Goal: Transaction & Acquisition: Purchase product/service

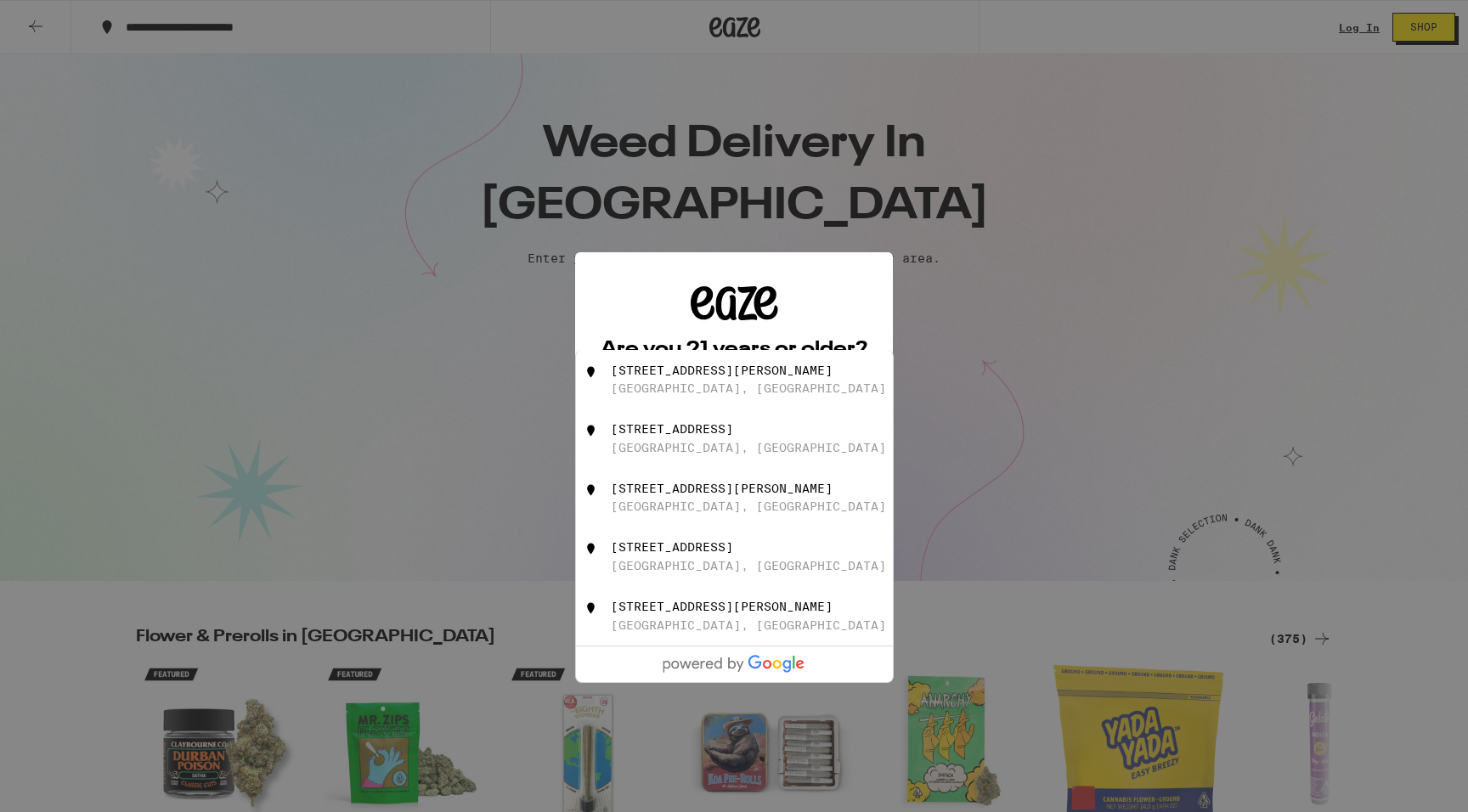
click at [709, 452] on div "[GEOGRAPHIC_DATA], [GEOGRAPHIC_DATA]" at bounding box center [748, 448] width 275 height 13
type input "[STREET_ADDRESS]"
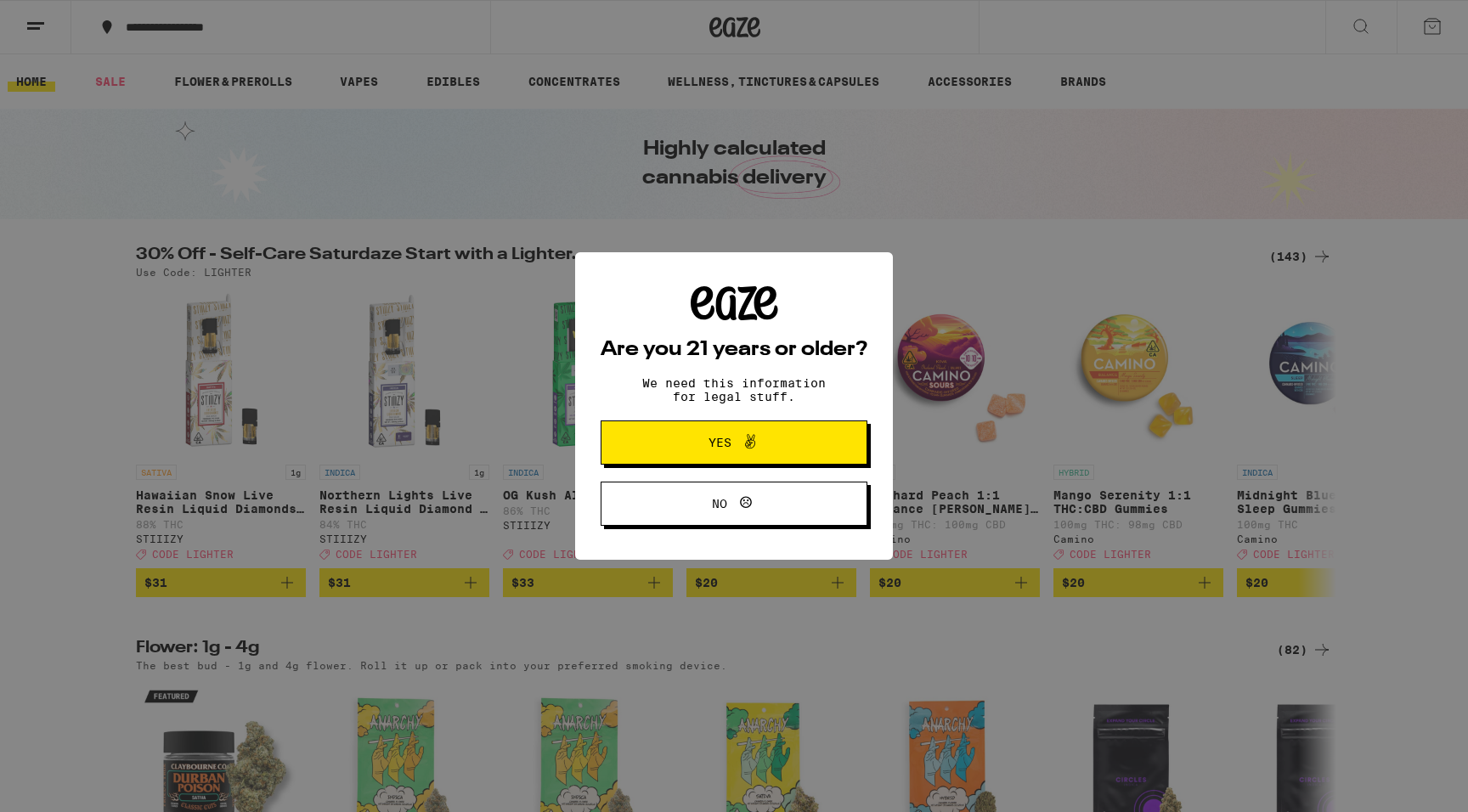
click at [739, 449] on span at bounding box center [746, 442] width 29 height 22
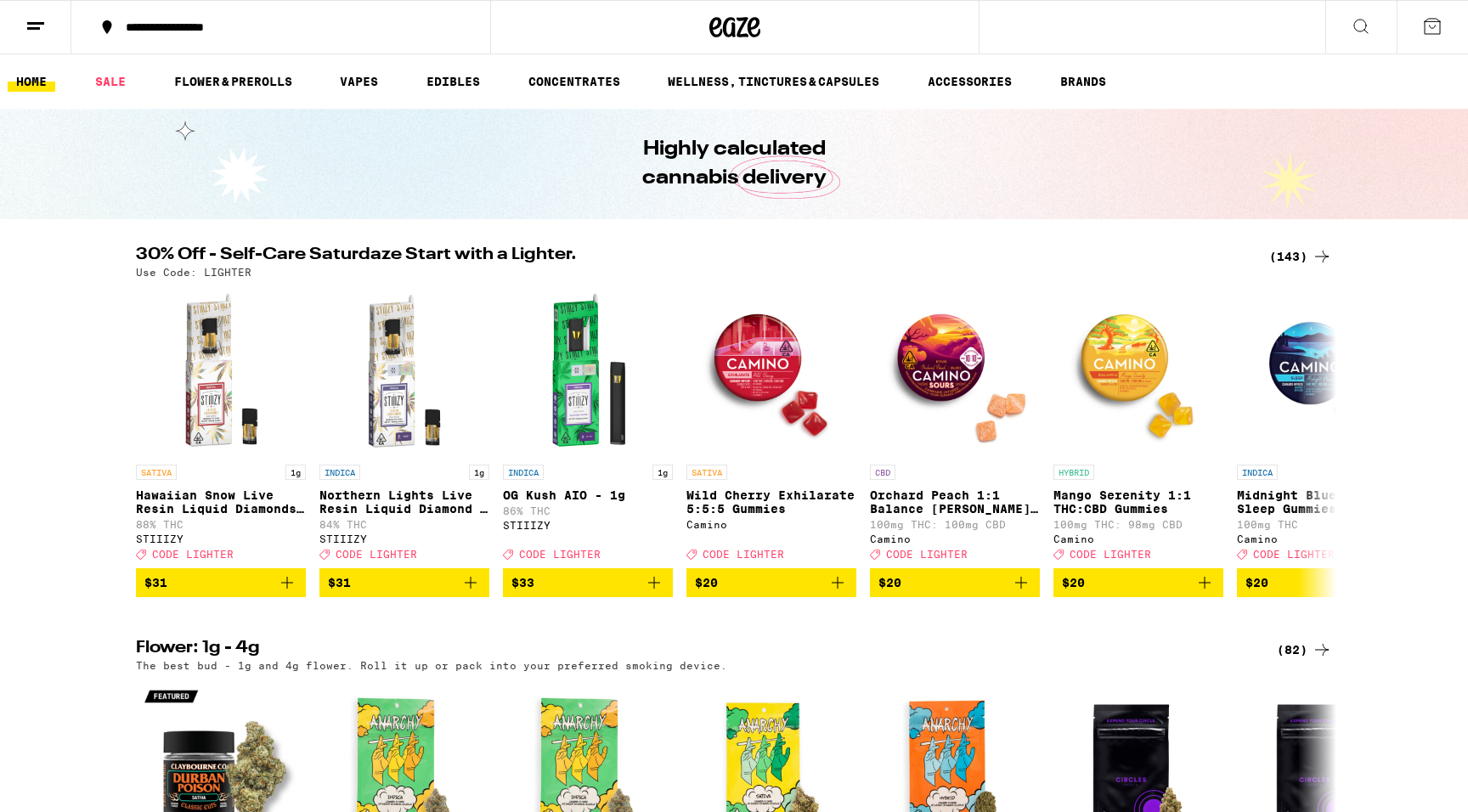
click at [153, 13] on button "**********" at bounding box center [281, 27] width 419 height 51
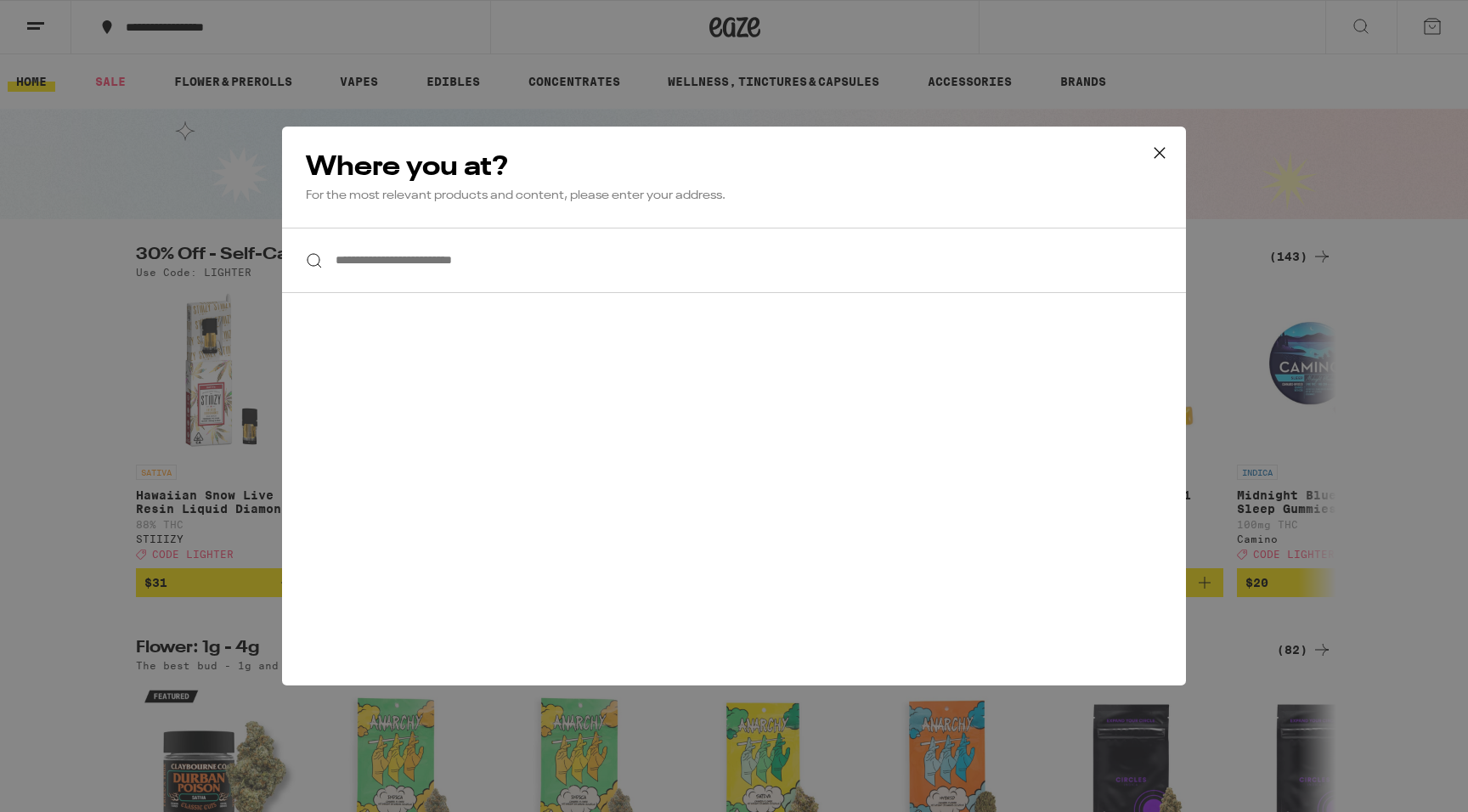
click at [374, 265] on input "**********" at bounding box center [734, 260] width 904 height 65
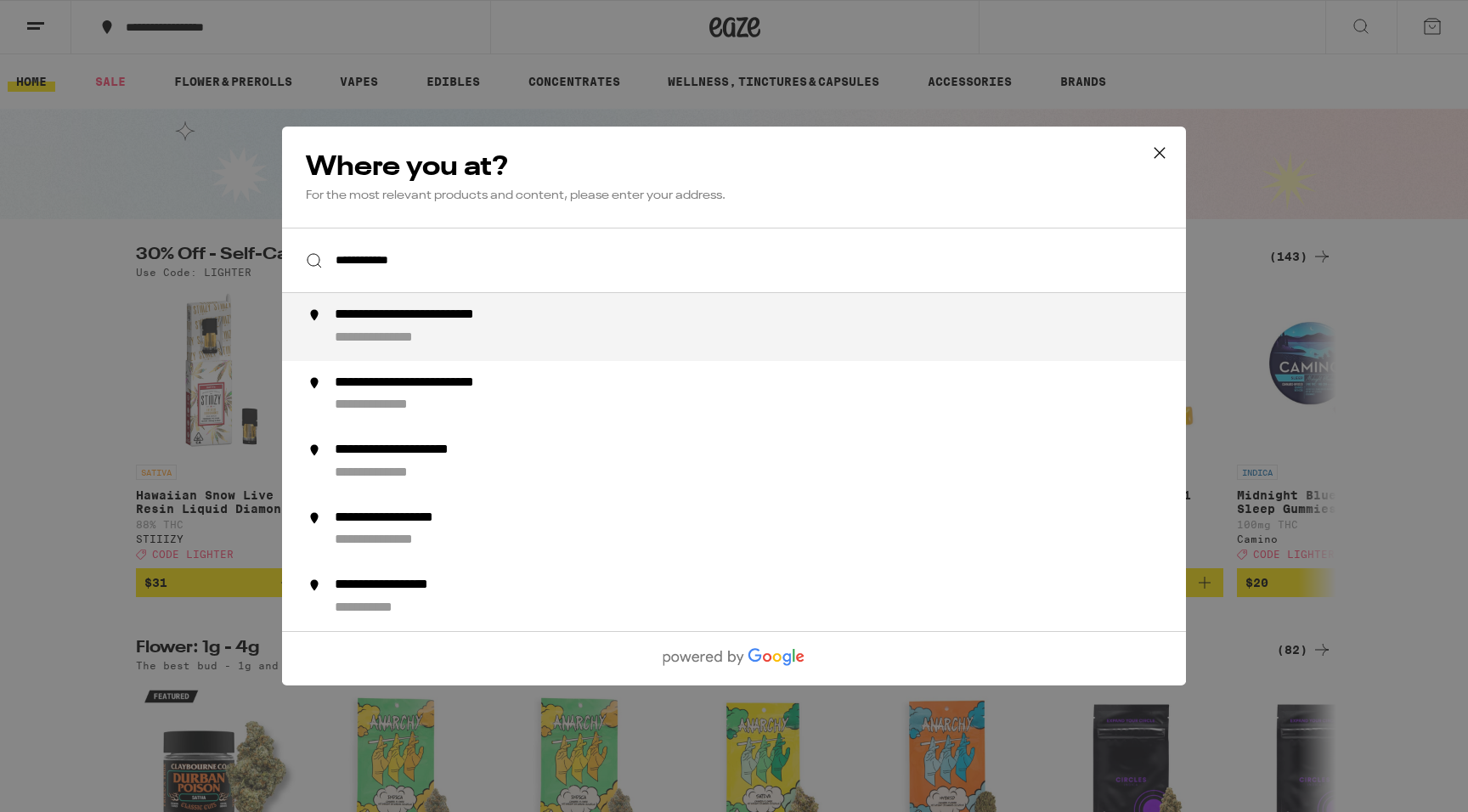
click at [393, 325] on div "**********" at bounding box center [453, 315] width 237 height 18
type input "**********"
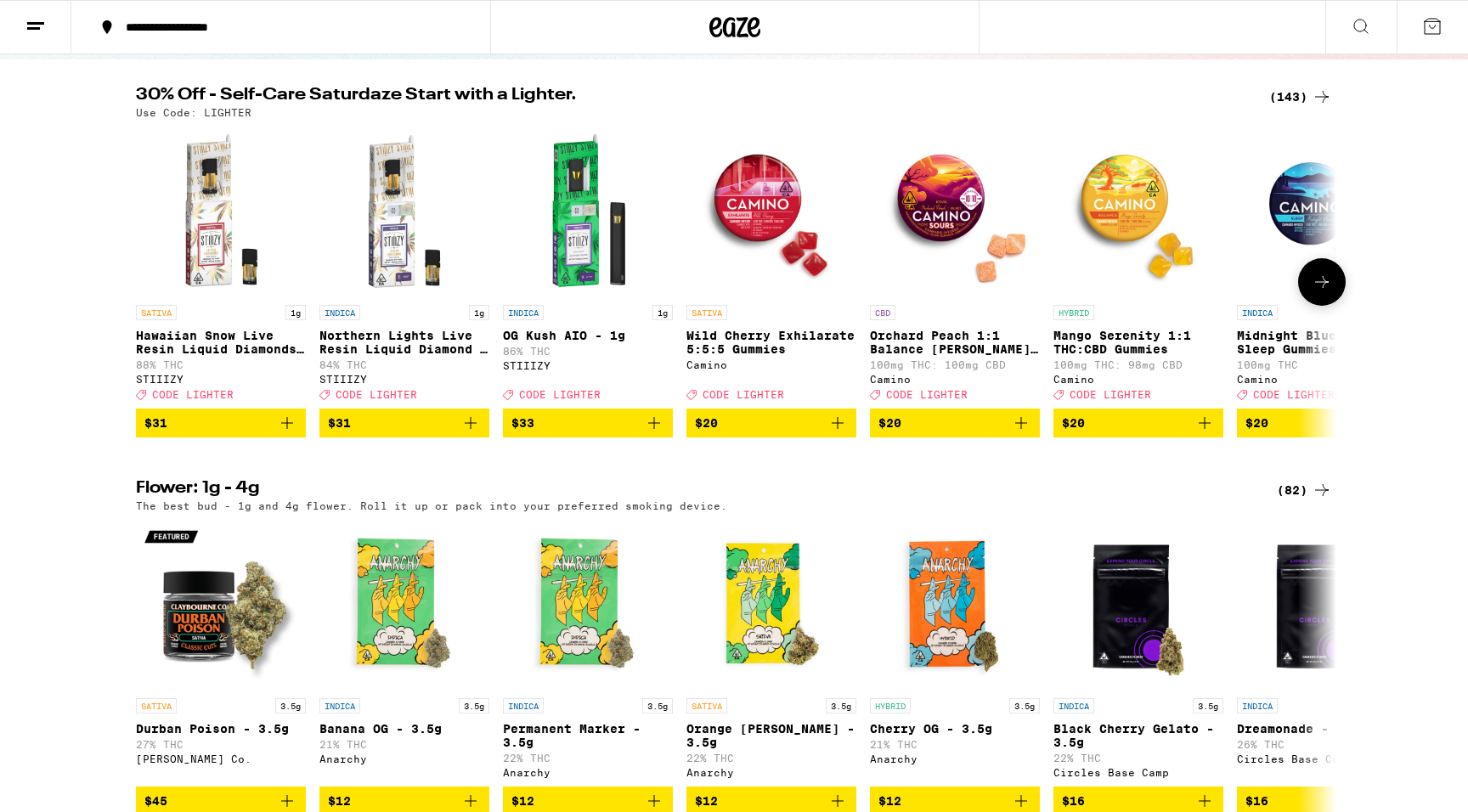
scroll to position [160, 0]
click at [1322, 91] on icon at bounding box center [1322, 96] width 20 height 20
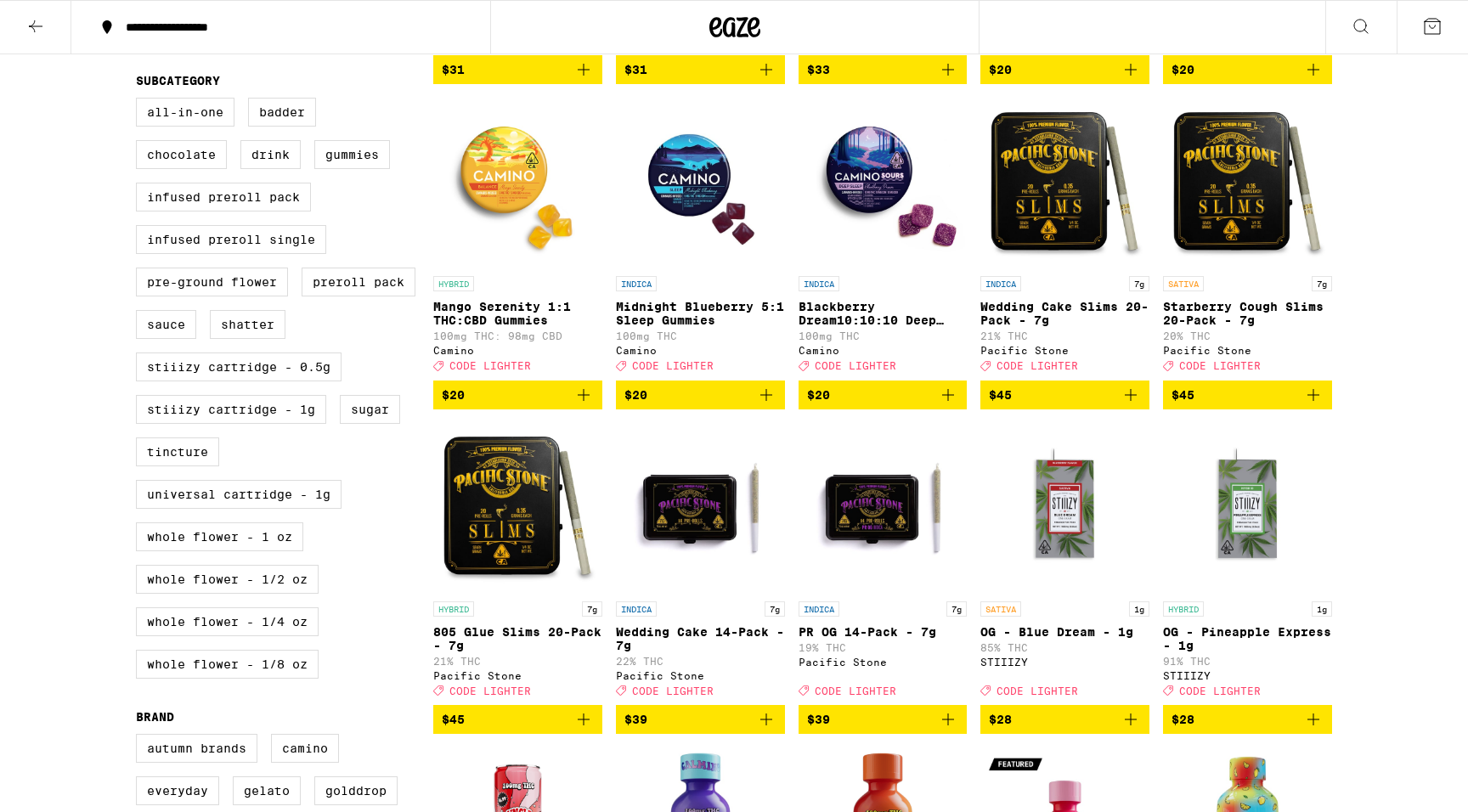
scroll to position [383, 0]
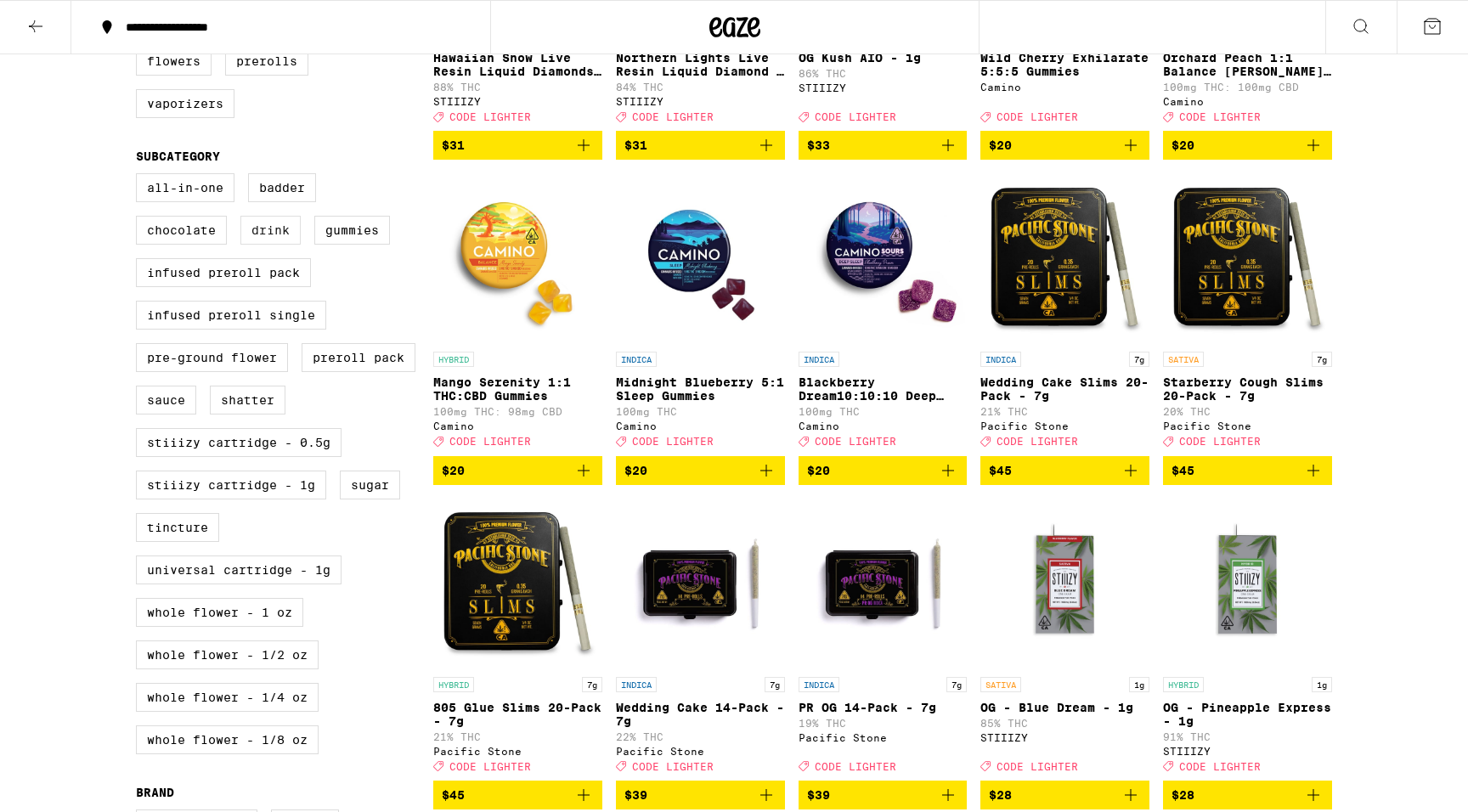
click at [288, 245] on label "Drink" at bounding box center [270, 230] width 61 height 29
click at [140, 177] on input "Drink" at bounding box center [139, 176] width 1 height 1
checkbox input "true"
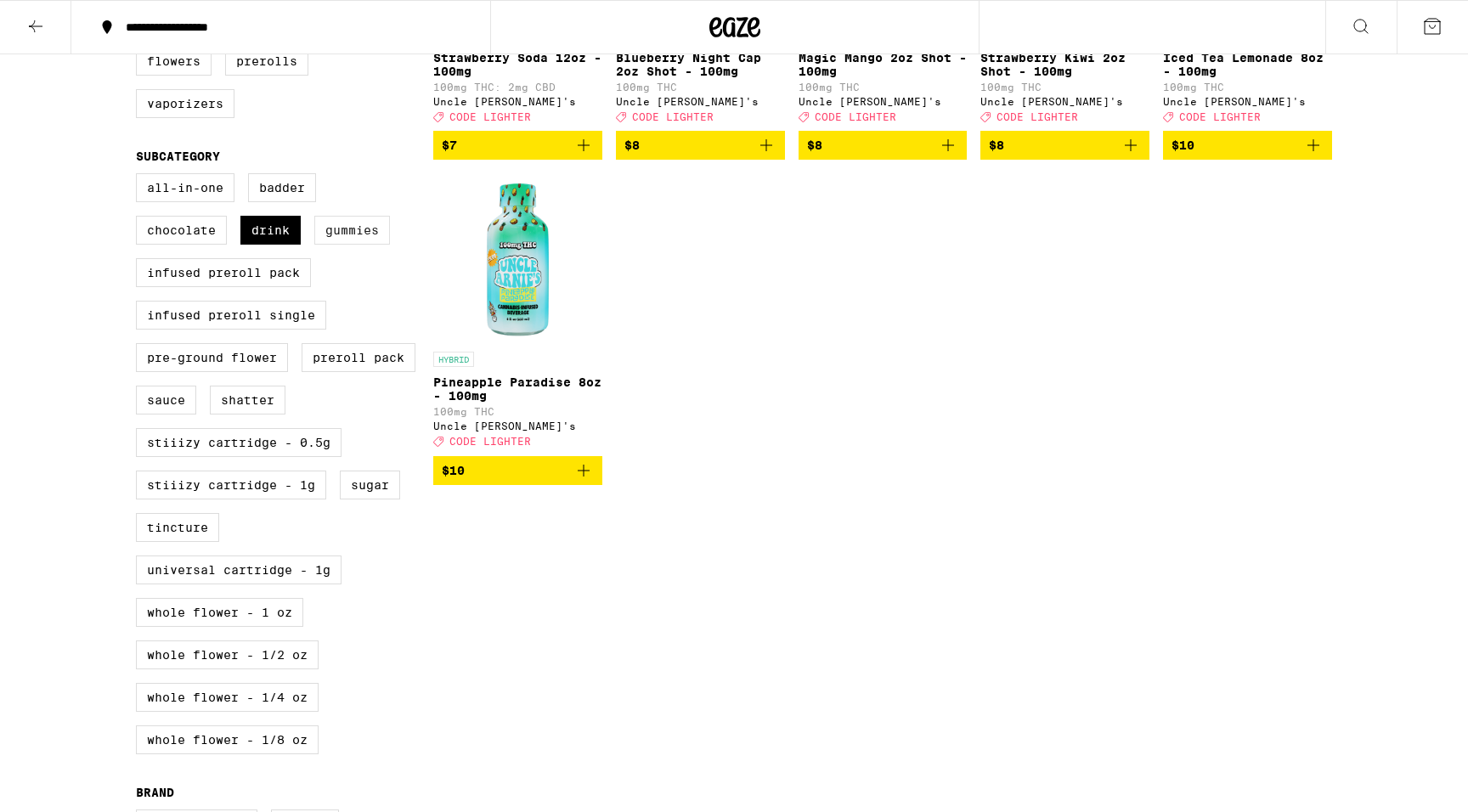
click at [347, 245] on label "Gummies" at bounding box center [352, 230] width 76 height 29
click at [140, 177] on input "Gummies" at bounding box center [139, 176] width 1 height 1
checkbox input "true"
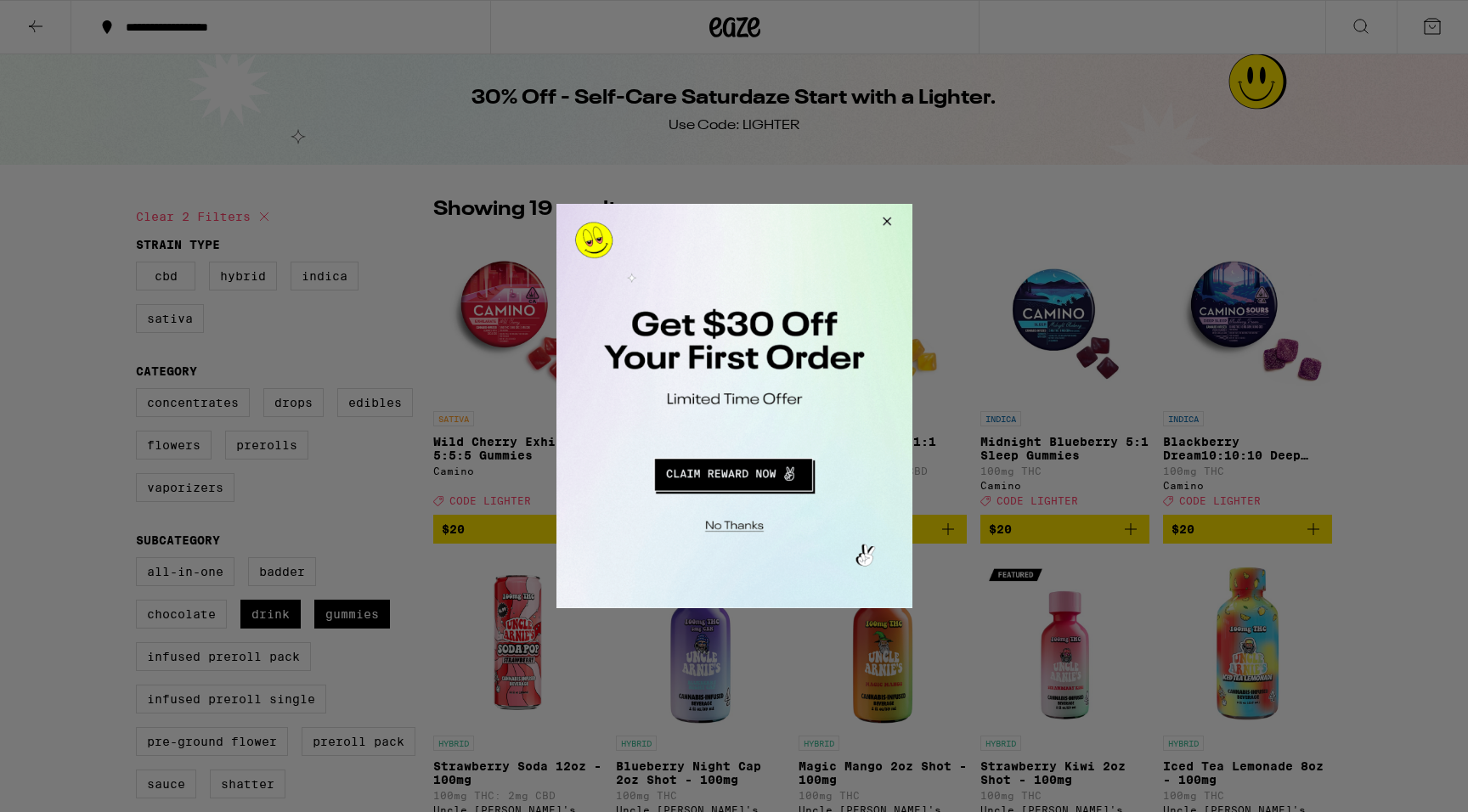
click at [733, 472] on button "Redirect to URL" at bounding box center [733, 472] width 296 height 40
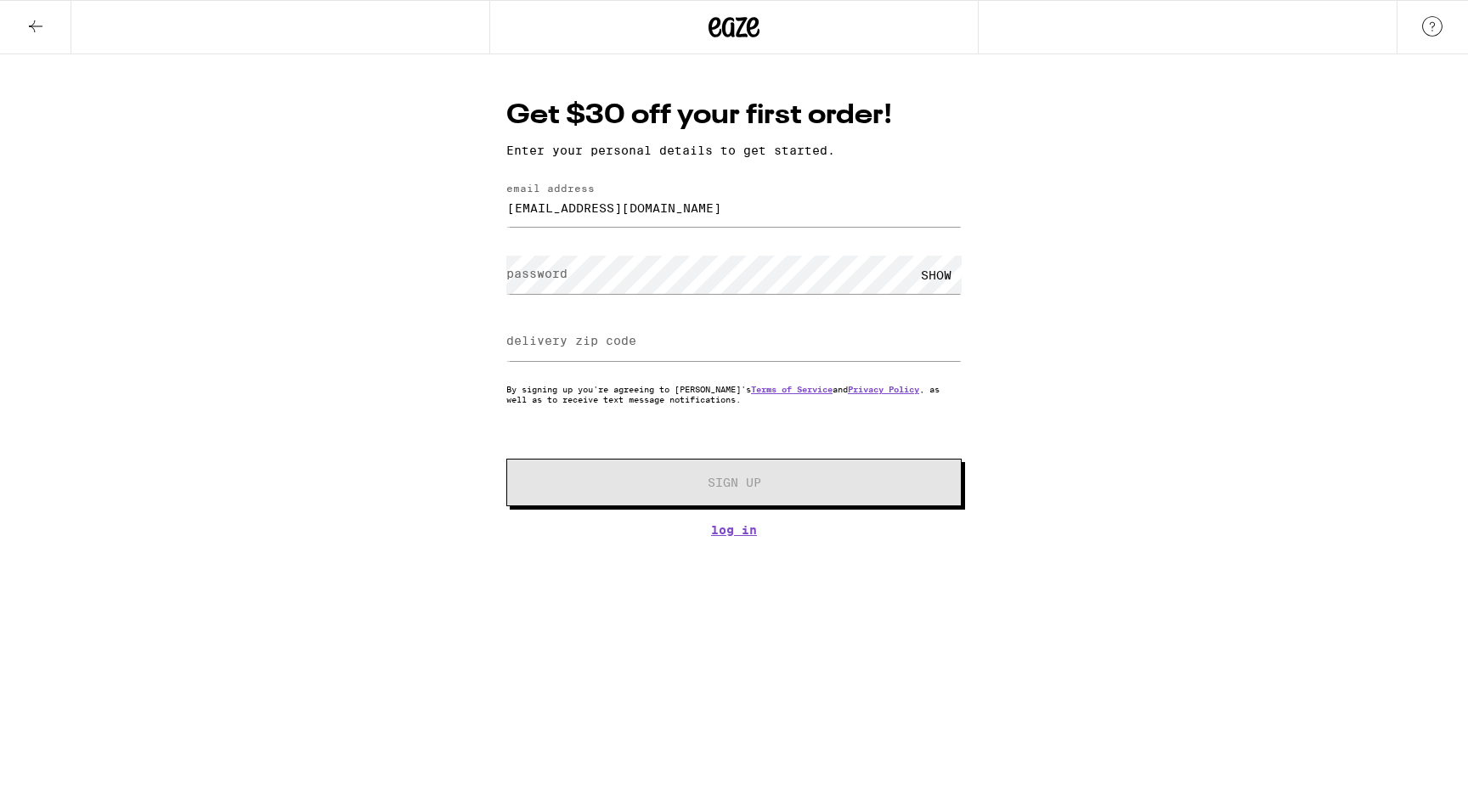
type input "[EMAIL_ADDRESS][DOMAIN_NAME]"
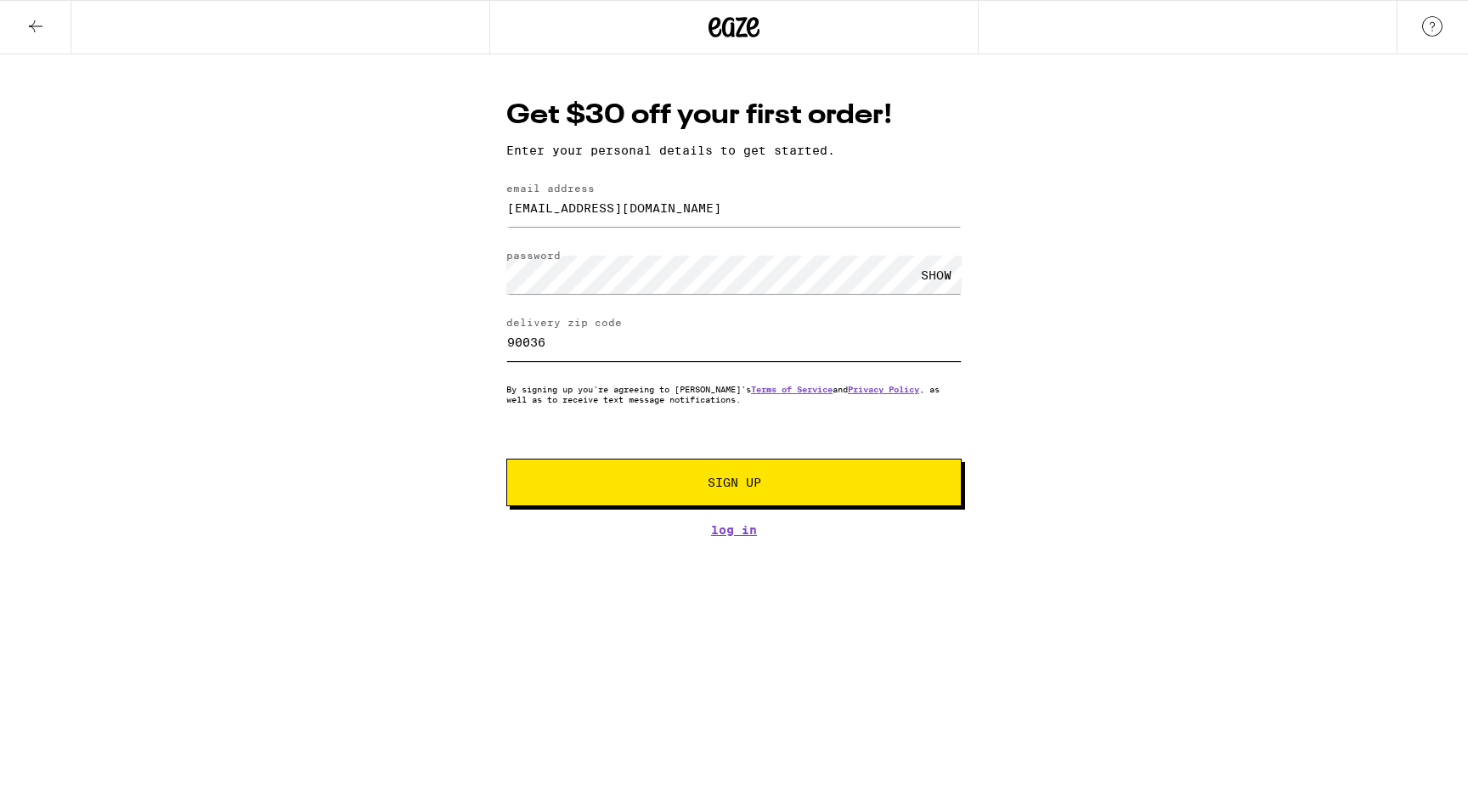
type input "90036"
click at [625, 492] on button "Sign Up" at bounding box center [734, 481] width 456 height 47
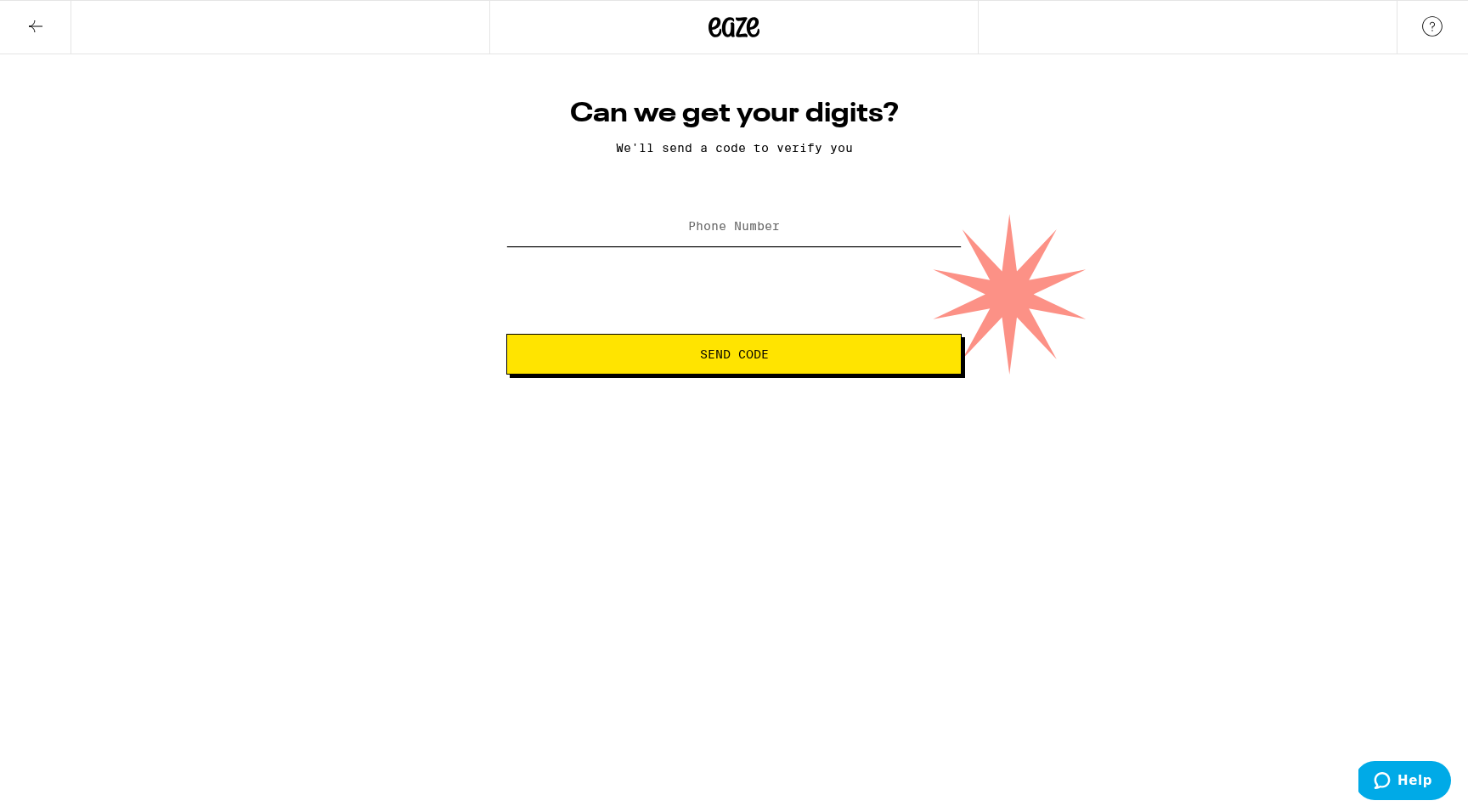
click at [752, 237] on input "Phone Number" at bounding box center [734, 228] width 456 height 38
type input "(530) 574-0035"
click at [734, 356] on button "Send Code" at bounding box center [734, 354] width 456 height 40
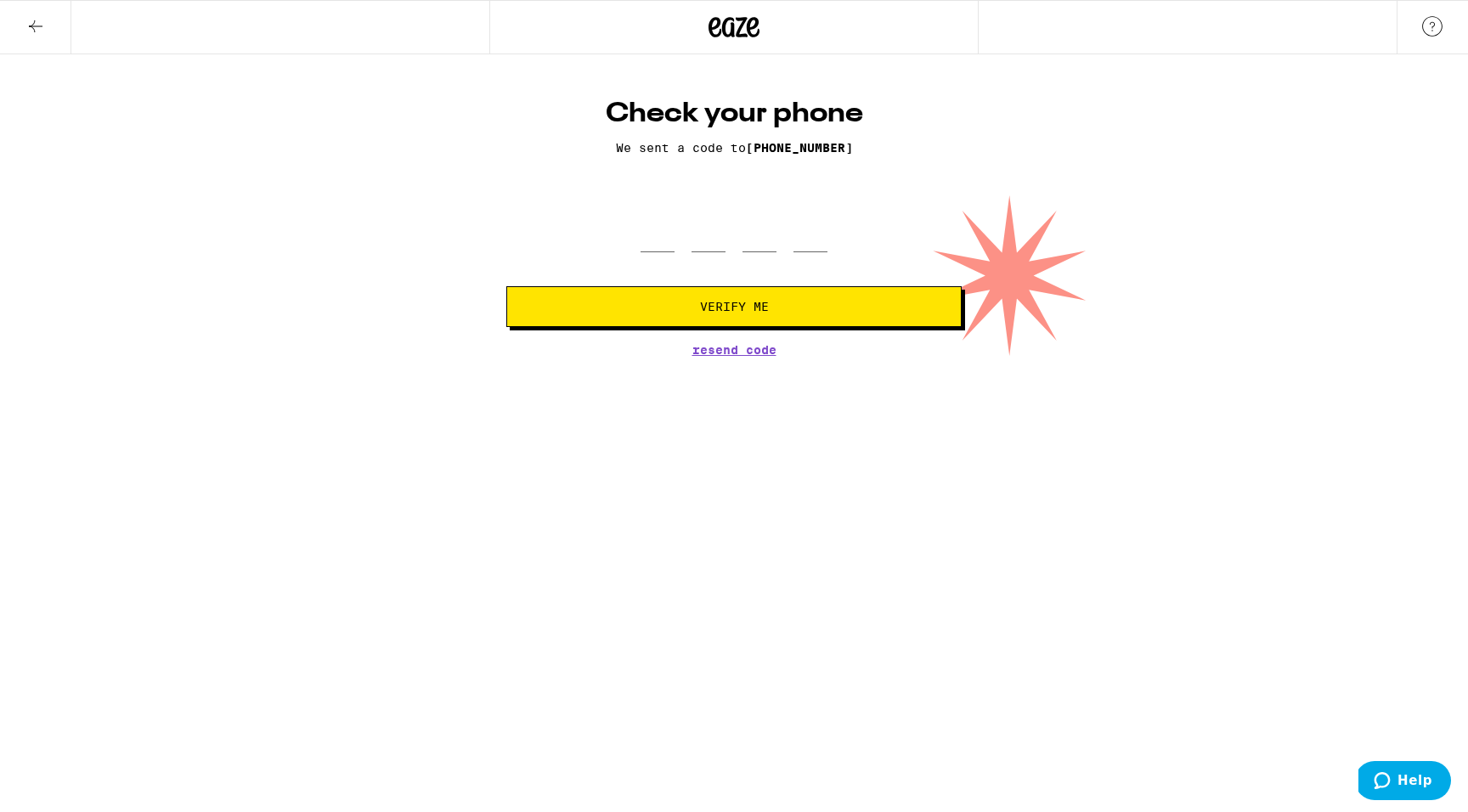
click at [676, 249] on div at bounding box center [734, 227] width 187 height 50
click at [656, 243] on input "tel" at bounding box center [657, 227] width 34 height 50
click at [654, 222] on input "tel" at bounding box center [657, 227] width 34 height 50
click at [655, 242] on input "tel" at bounding box center [657, 227] width 34 height 50
type input "9"
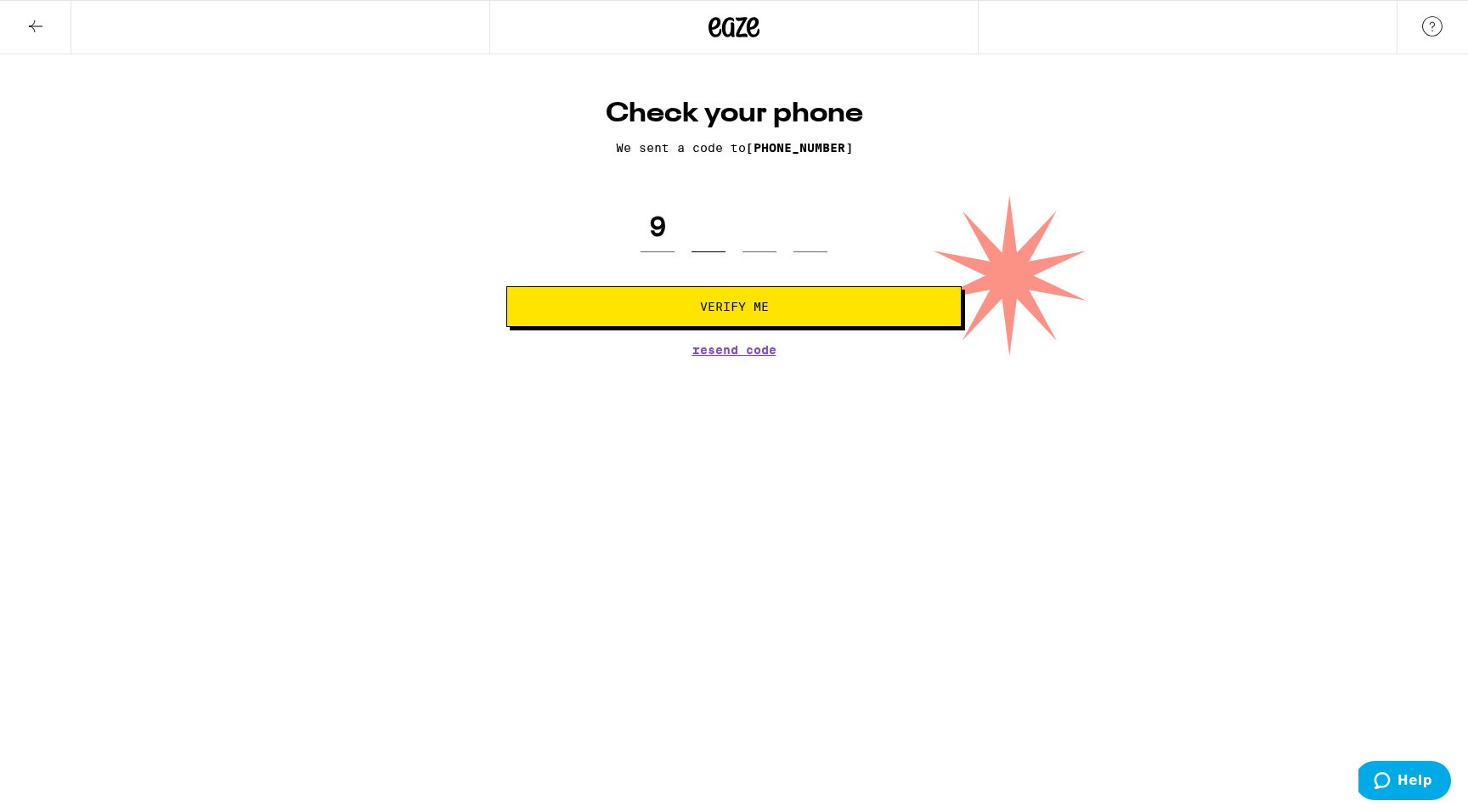
type input "1"
type input "5"
click at [728, 319] on button "Verify Me" at bounding box center [734, 307] width 456 height 40
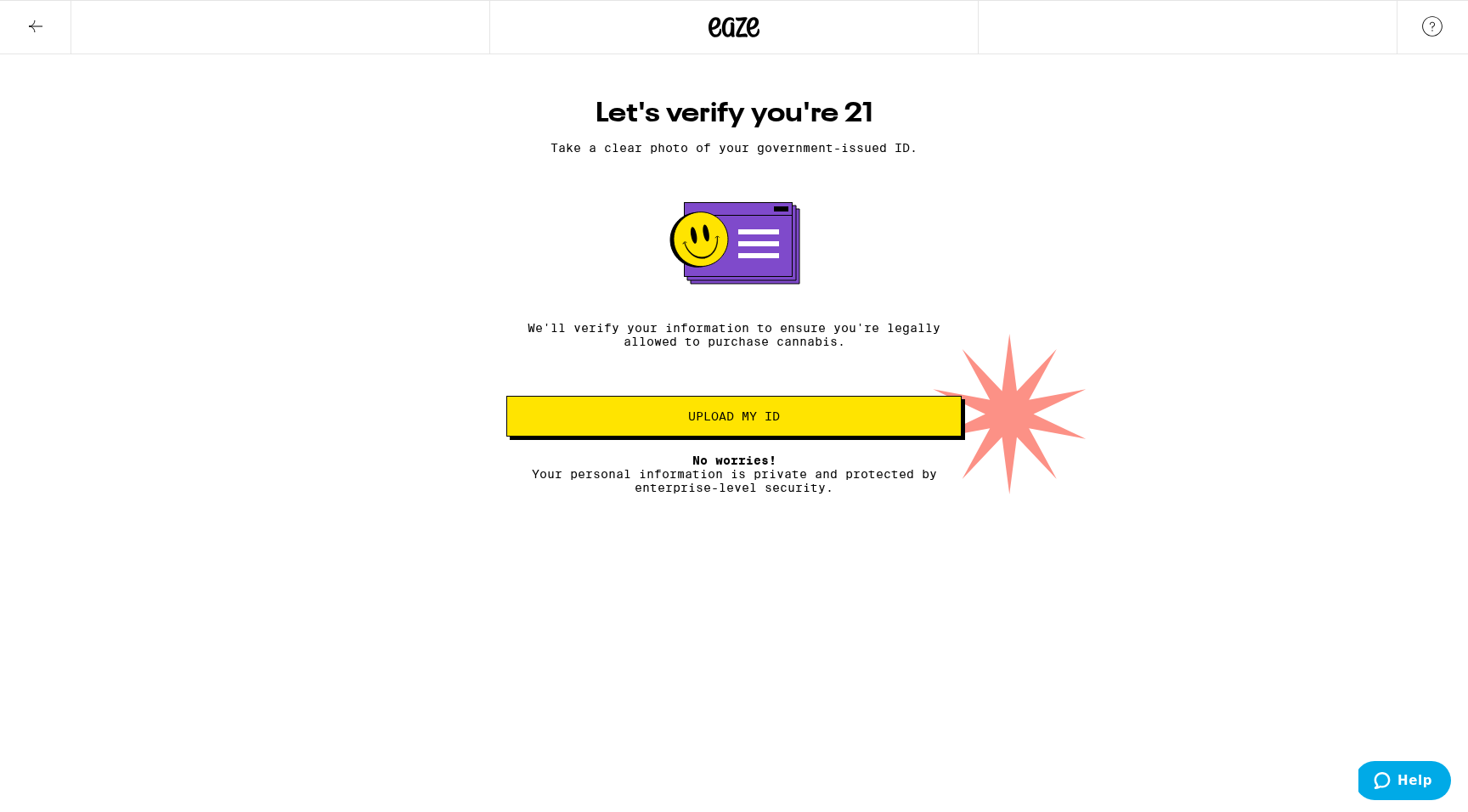
click at [691, 432] on button "Upload my ID" at bounding box center [734, 416] width 456 height 40
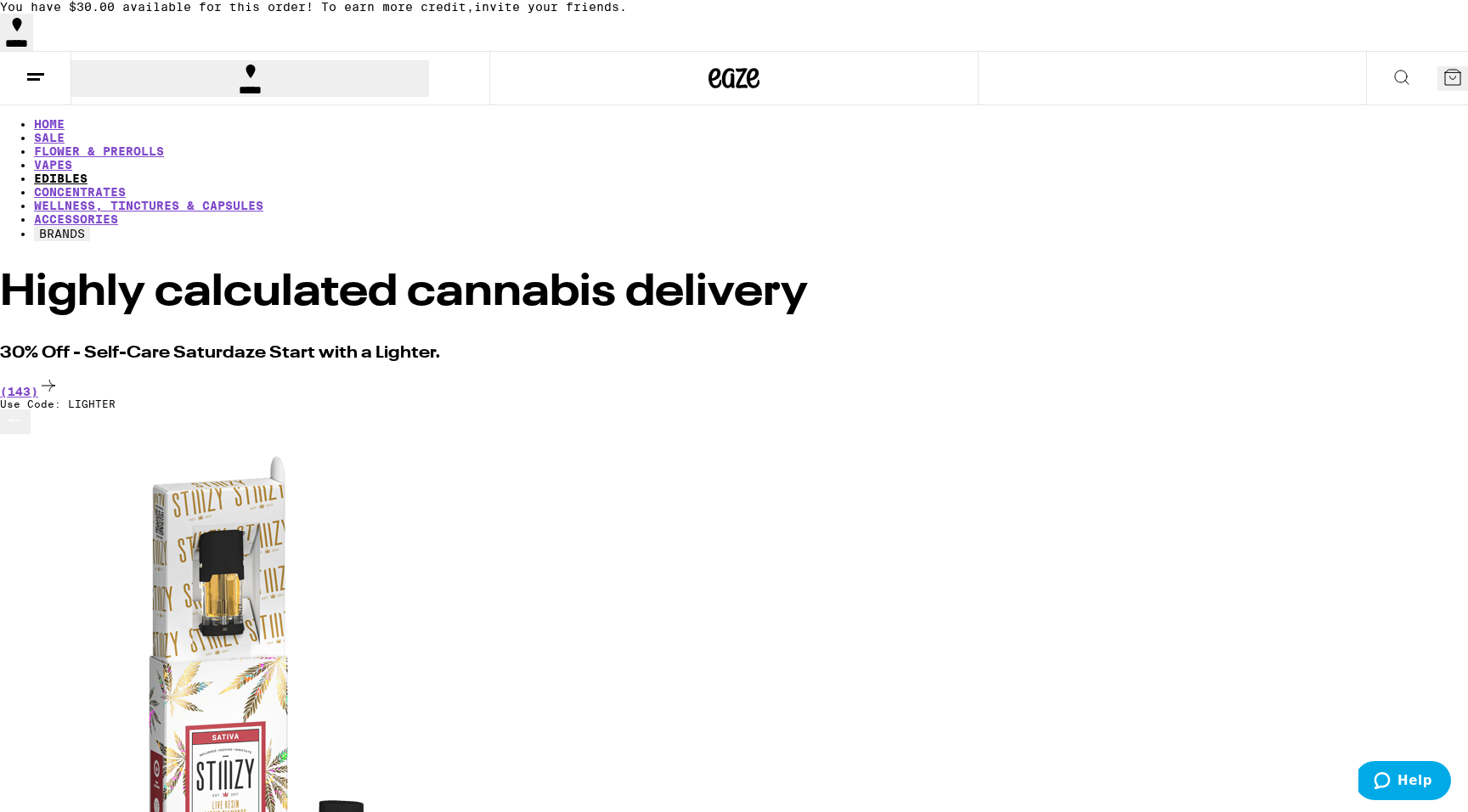
click at [87, 172] on link "EDIBLES" at bounding box center [61, 179] width 54 height 13
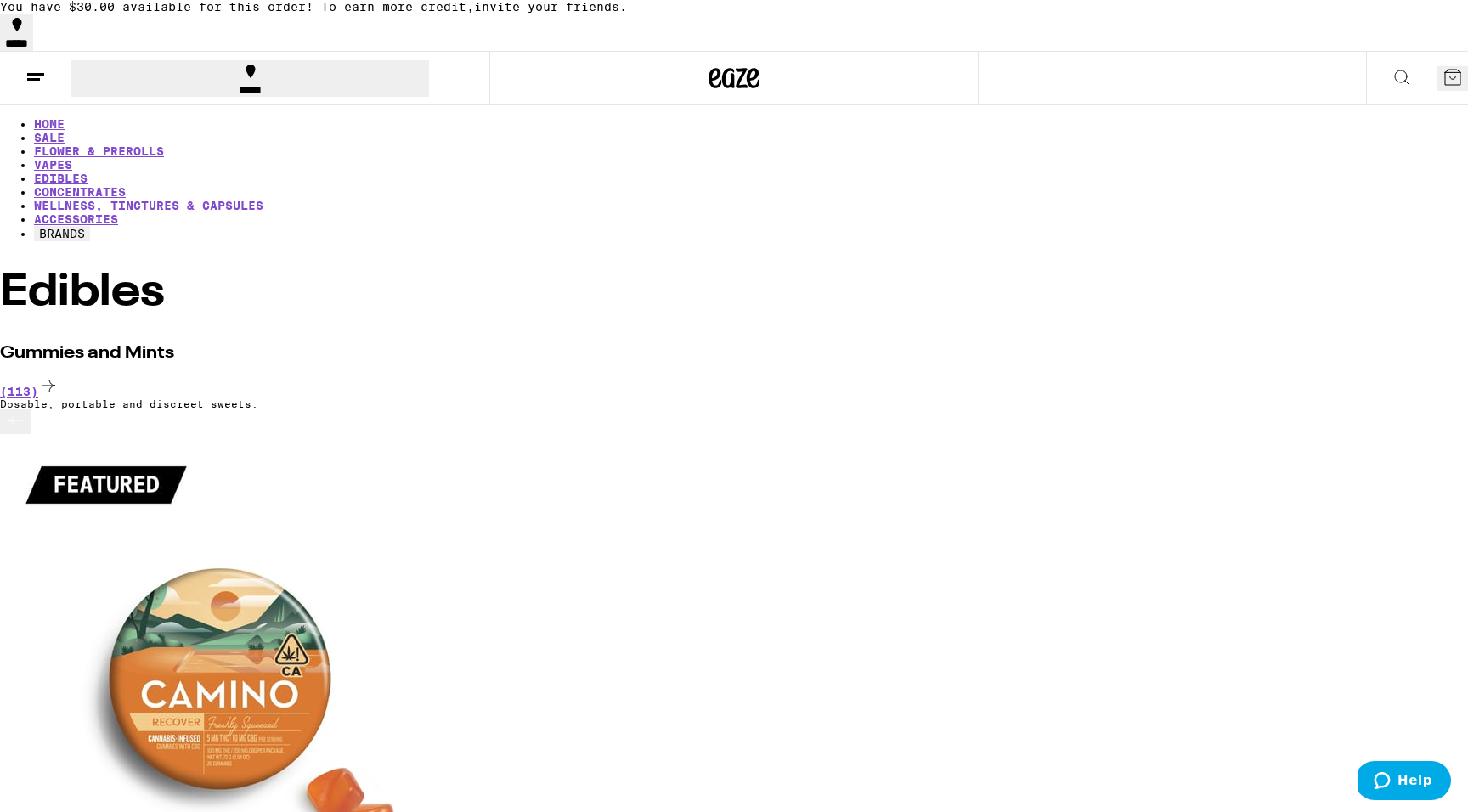
scroll to position [0, 3669]
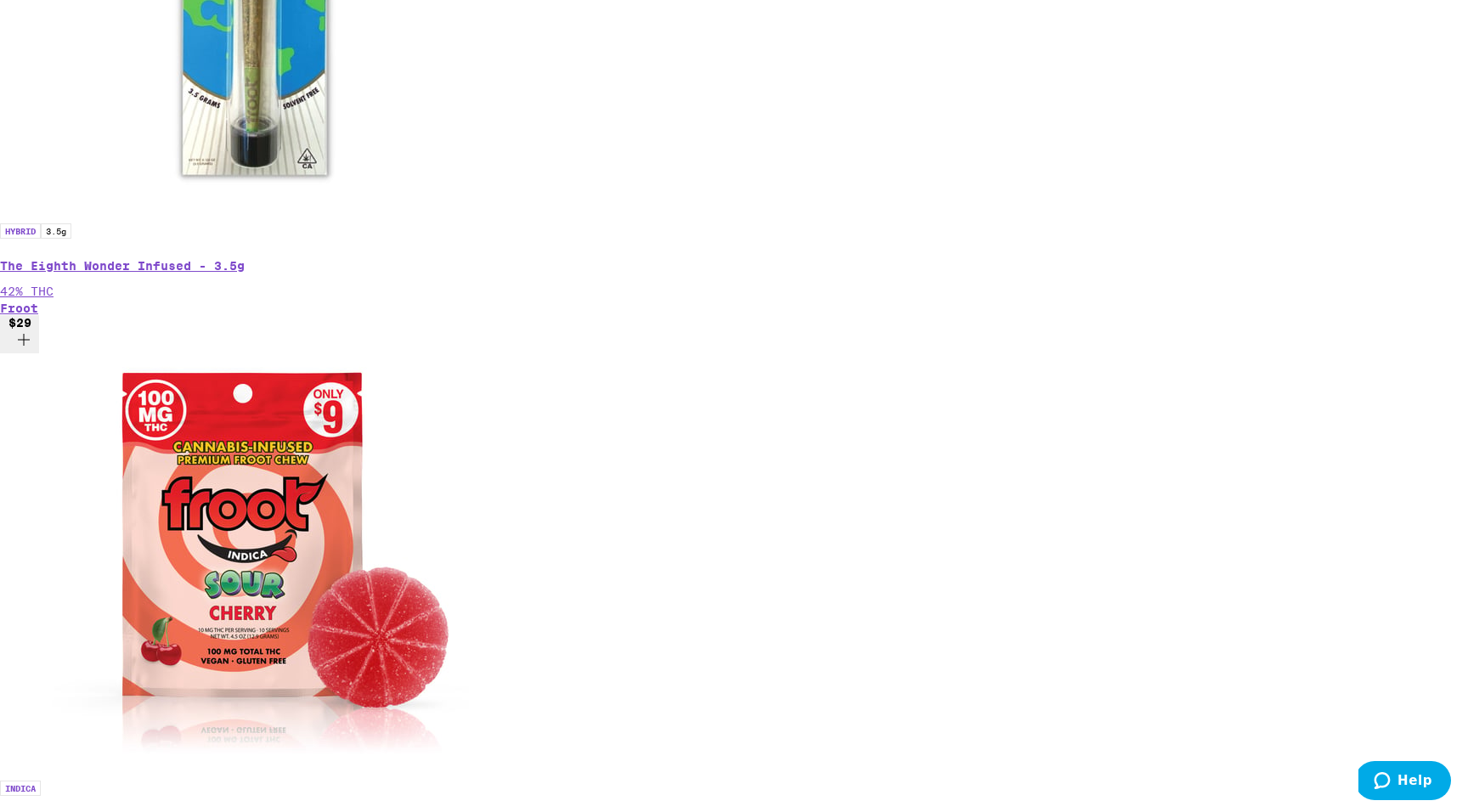
scroll to position [725, 0]
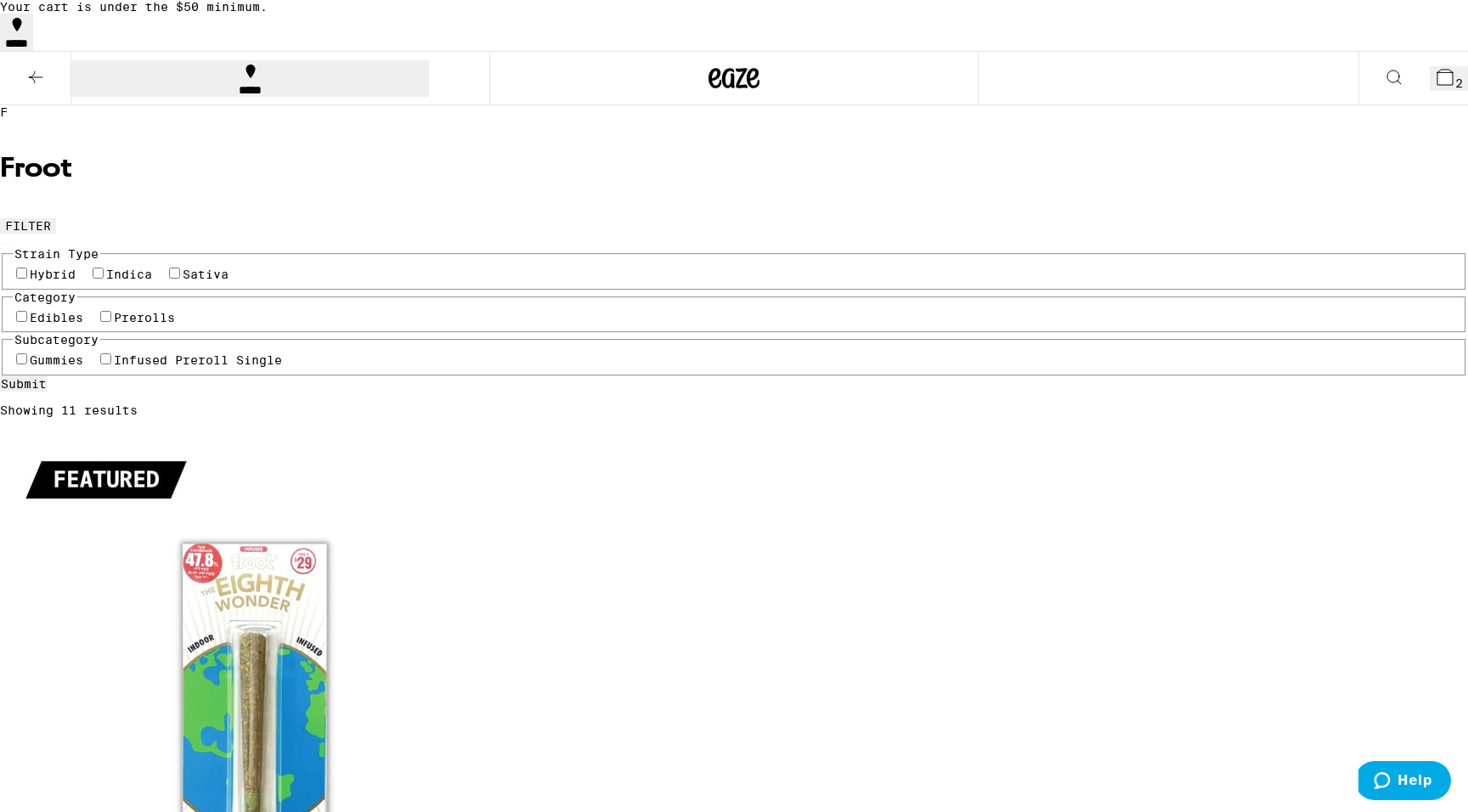
click at [41, 79] on icon at bounding box center [36, 77] width 20 height 20
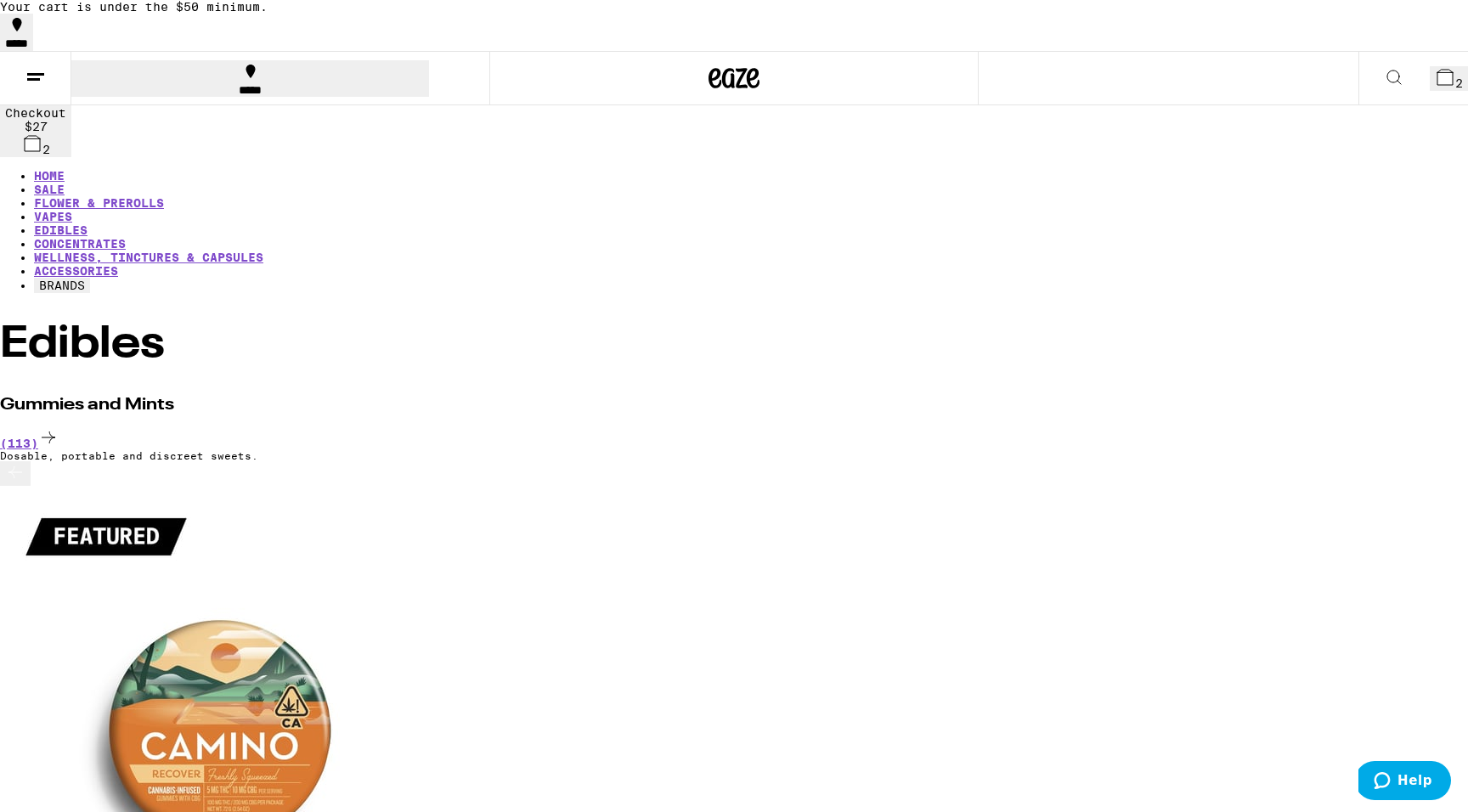
click at [1384, 76] on icon at bounding box center [1394, 77] width 20 height 20
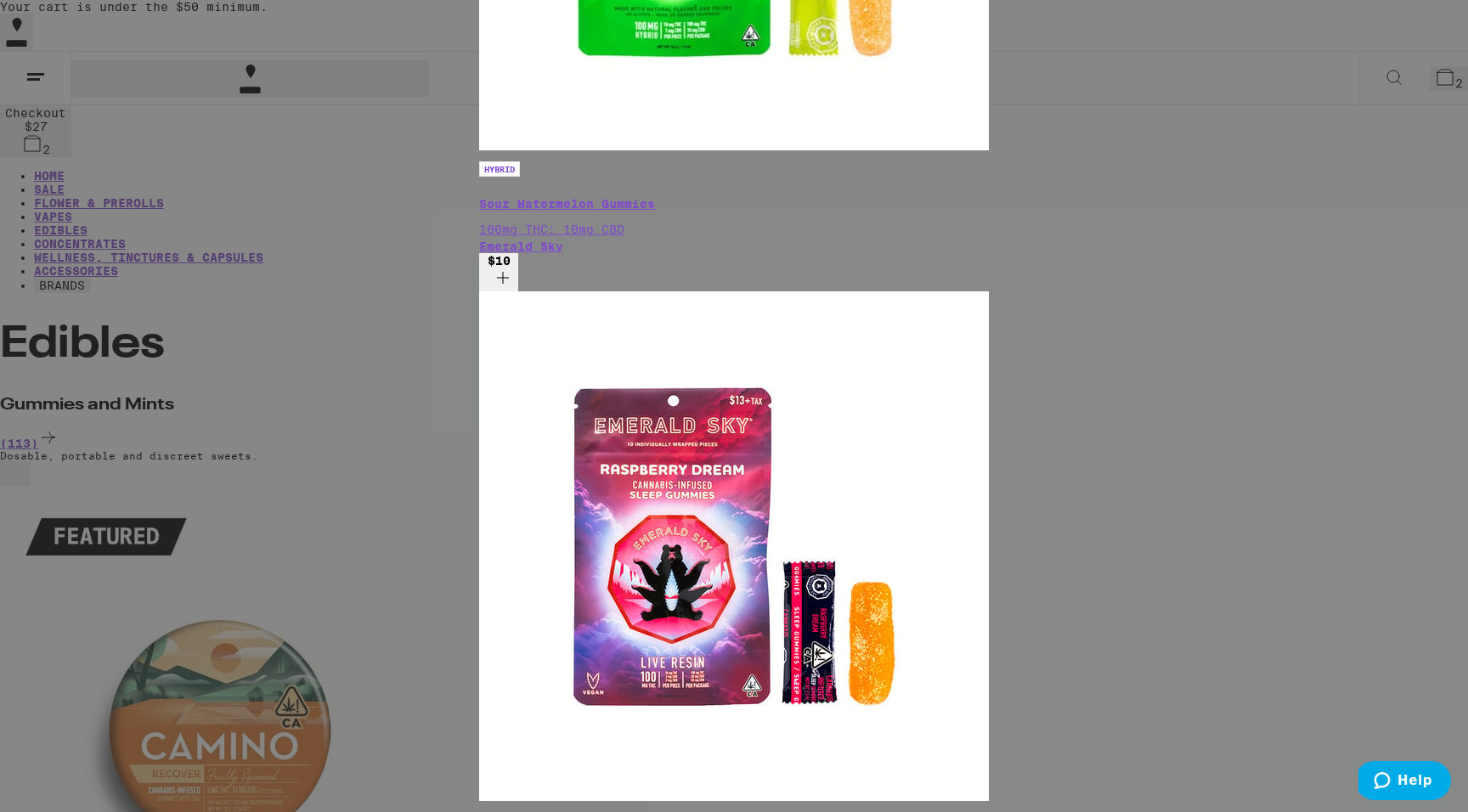
type input "emerald"
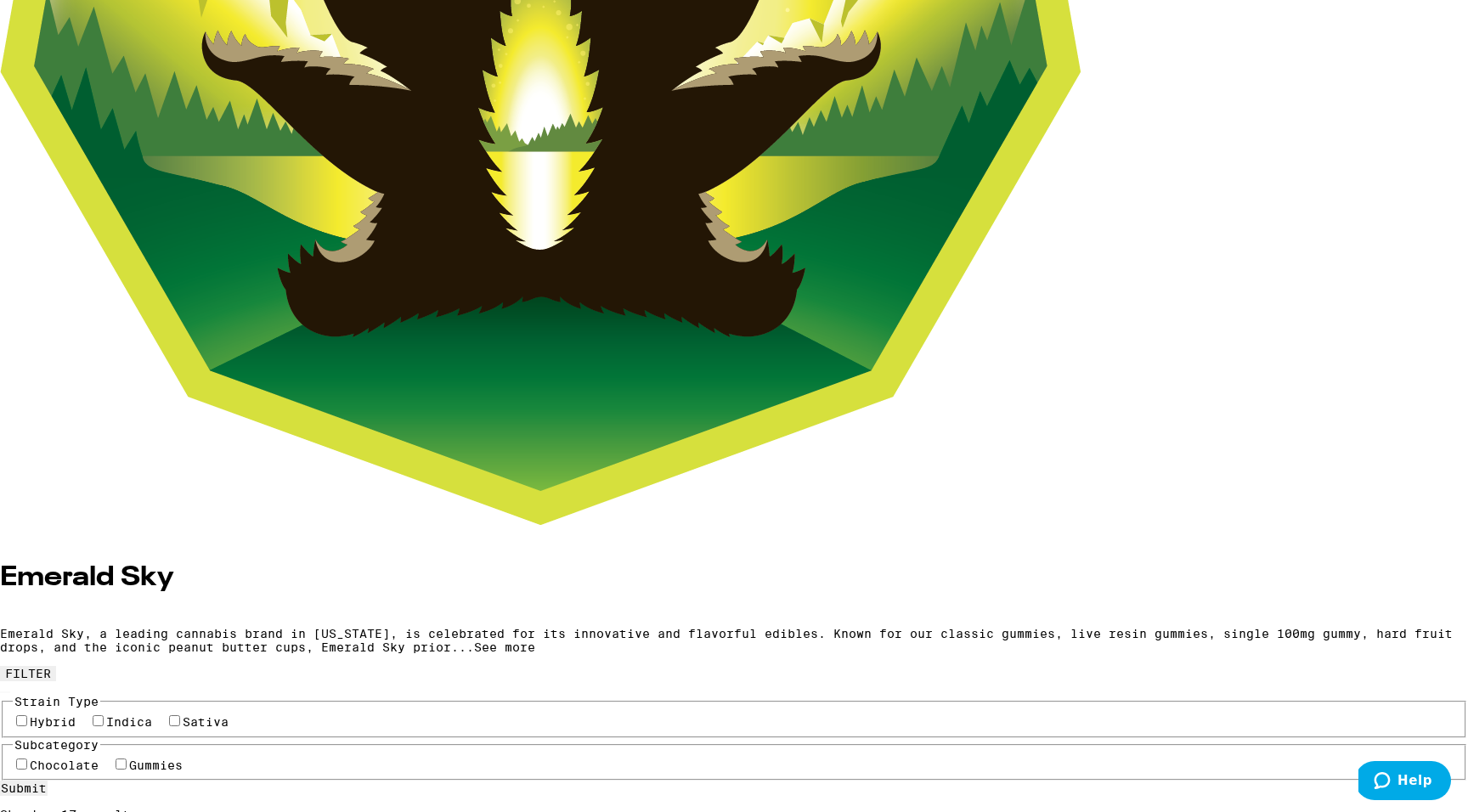
scroll to position [644, 0]
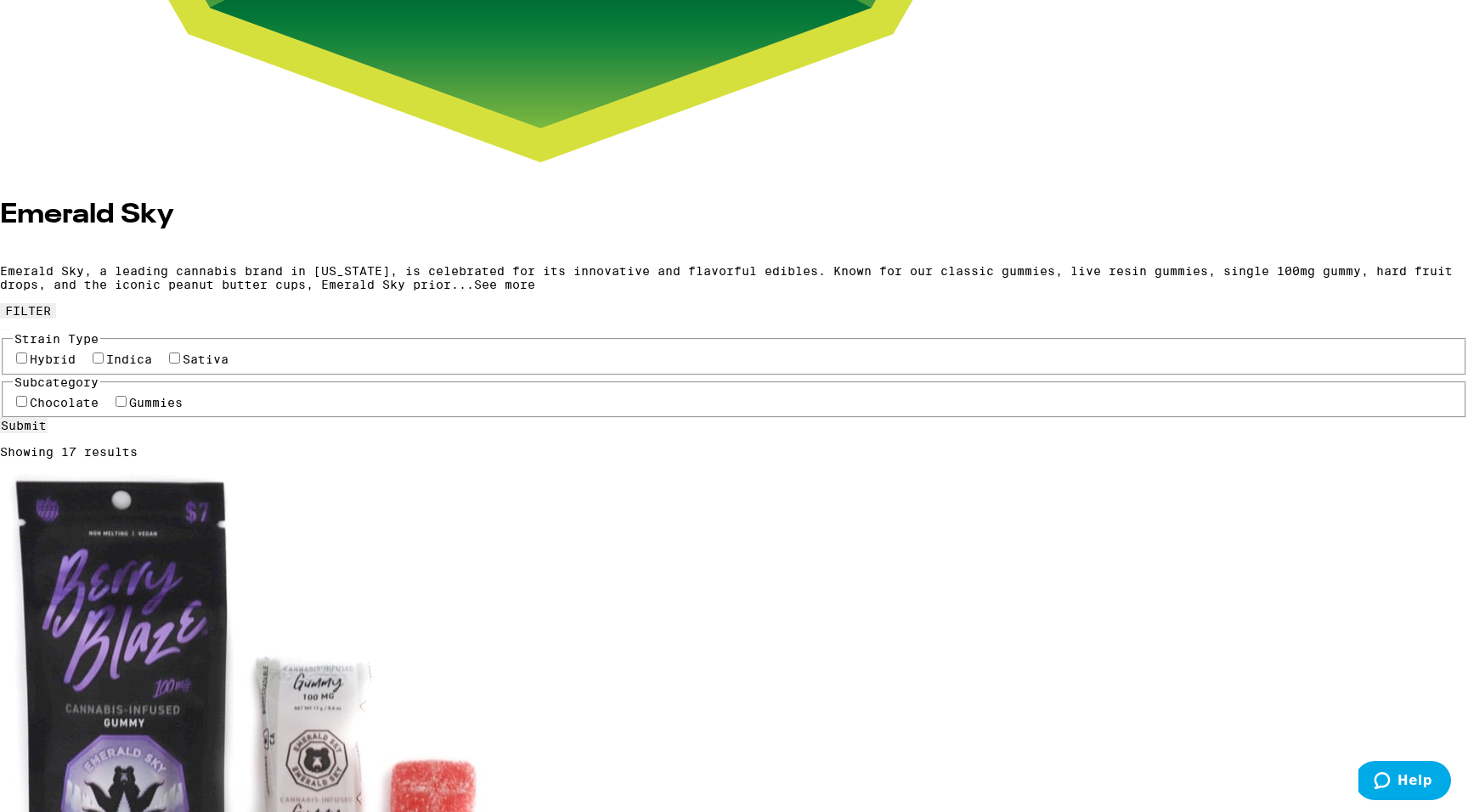
scroll to position [1006, 0]
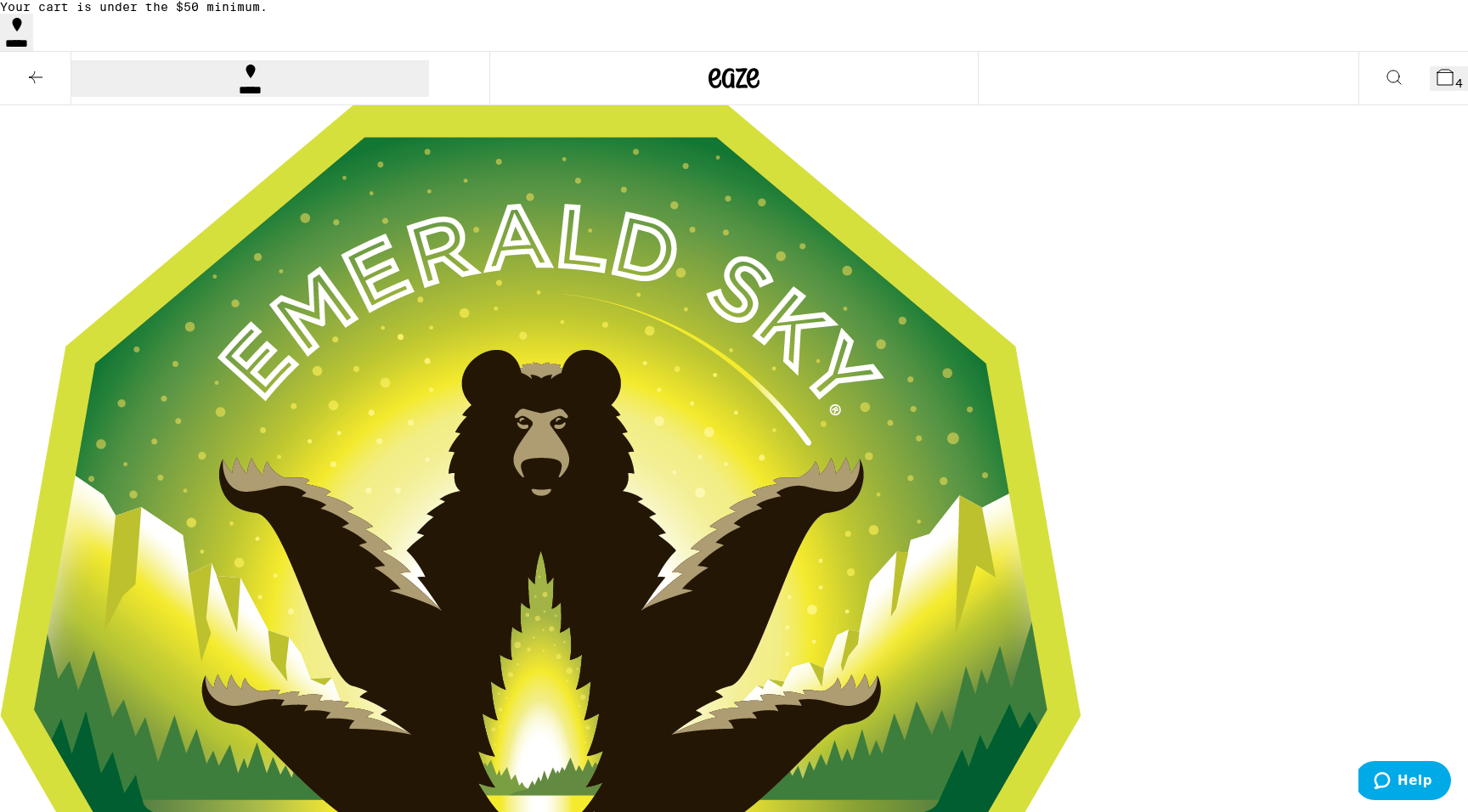
click at [28, 74] on icon at bounding box center [36, 77] width 20 height 20
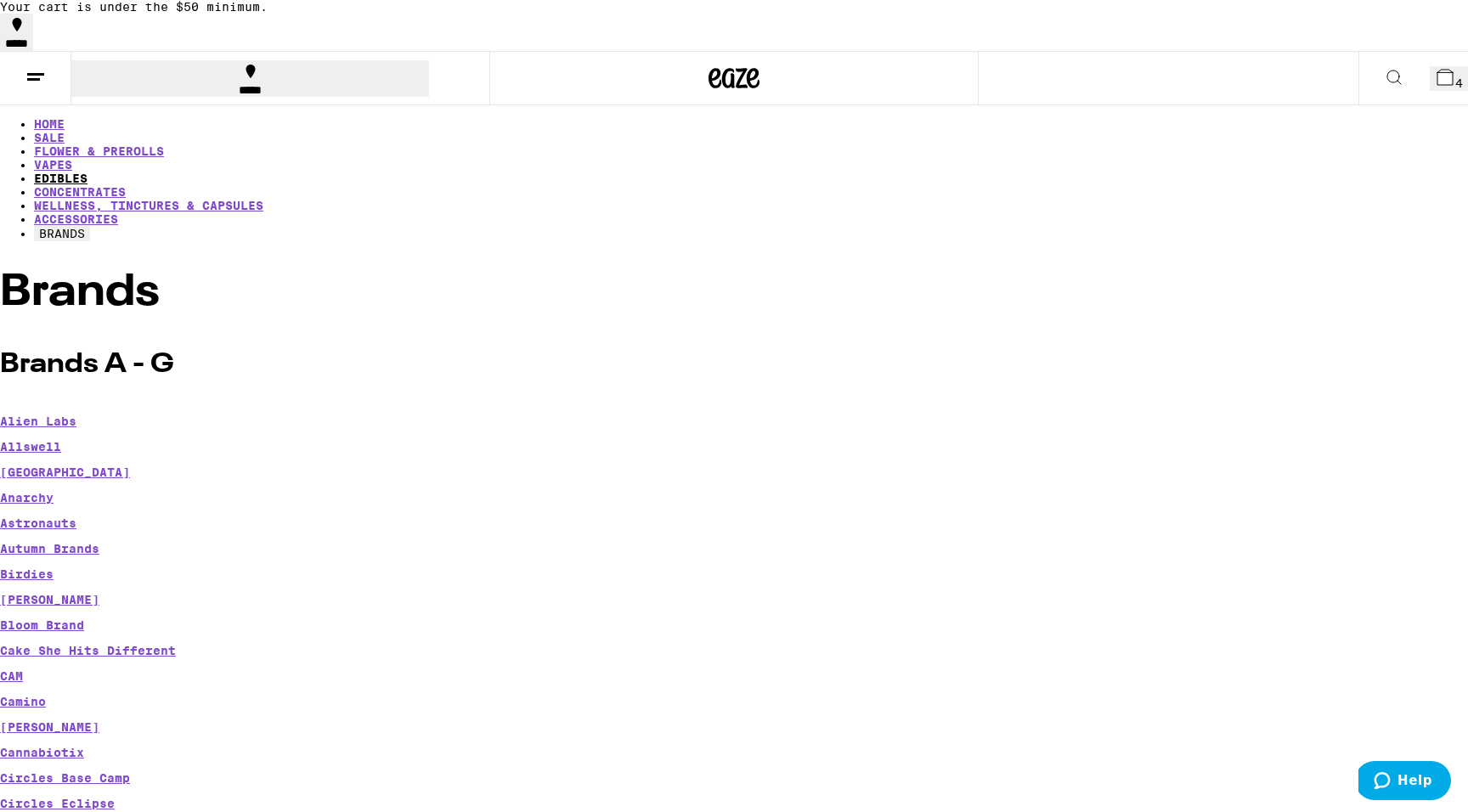
click at [87, 172] on link "EDIBLES" at bounding box center [61, 179] width 54 height 13
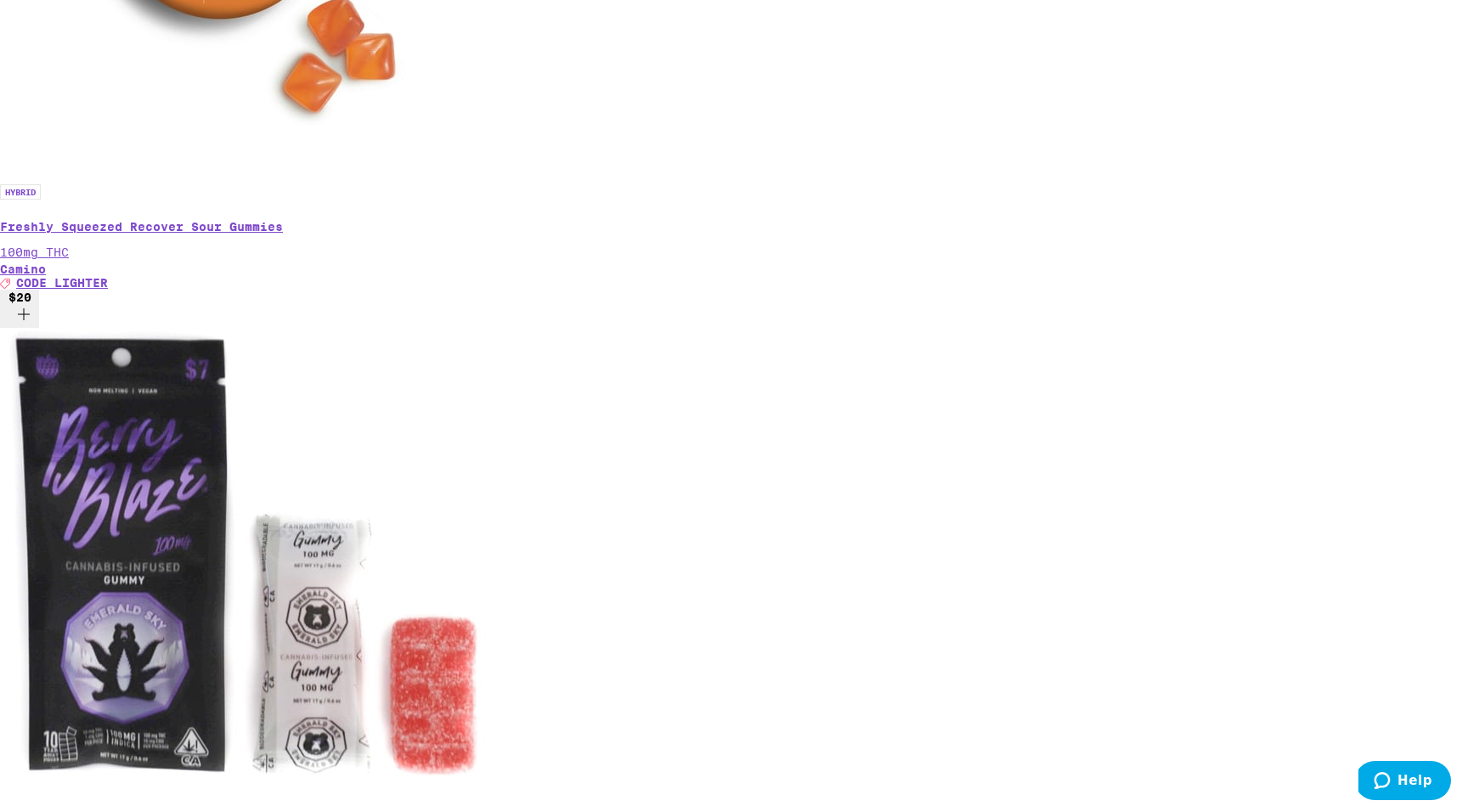
scroll to position [846, 0]
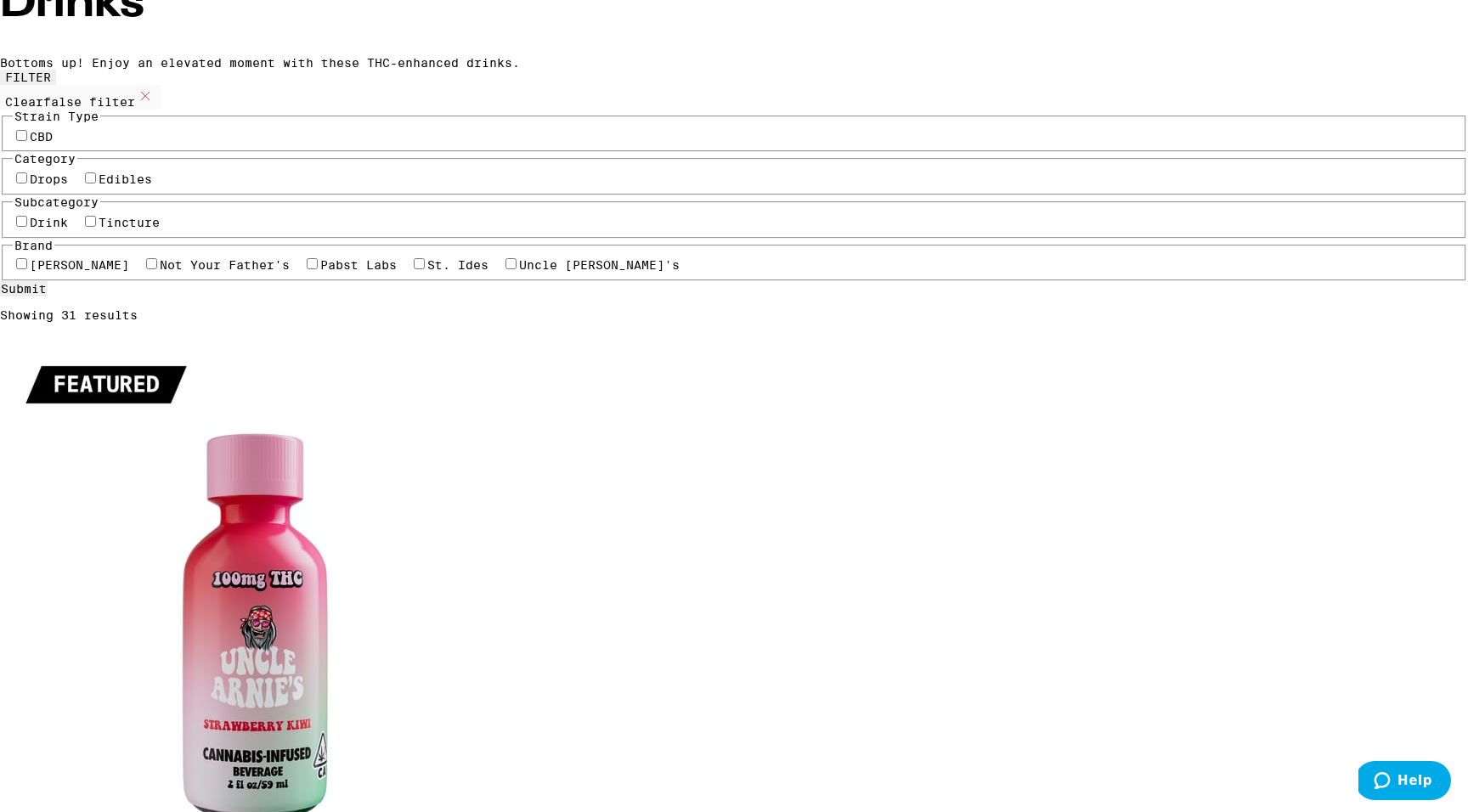
scroll to position [153, 0]
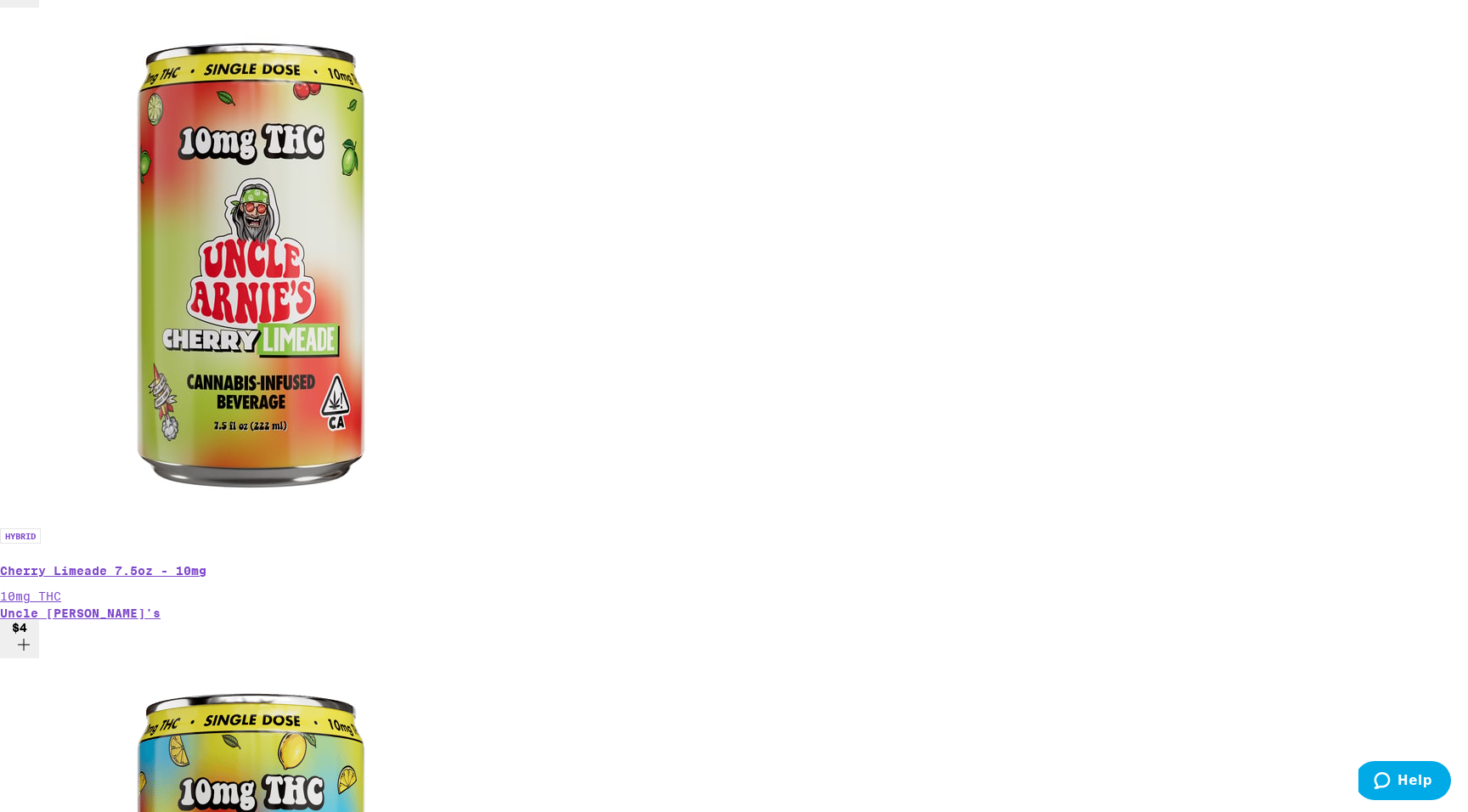
scroll to position [1383, 0]
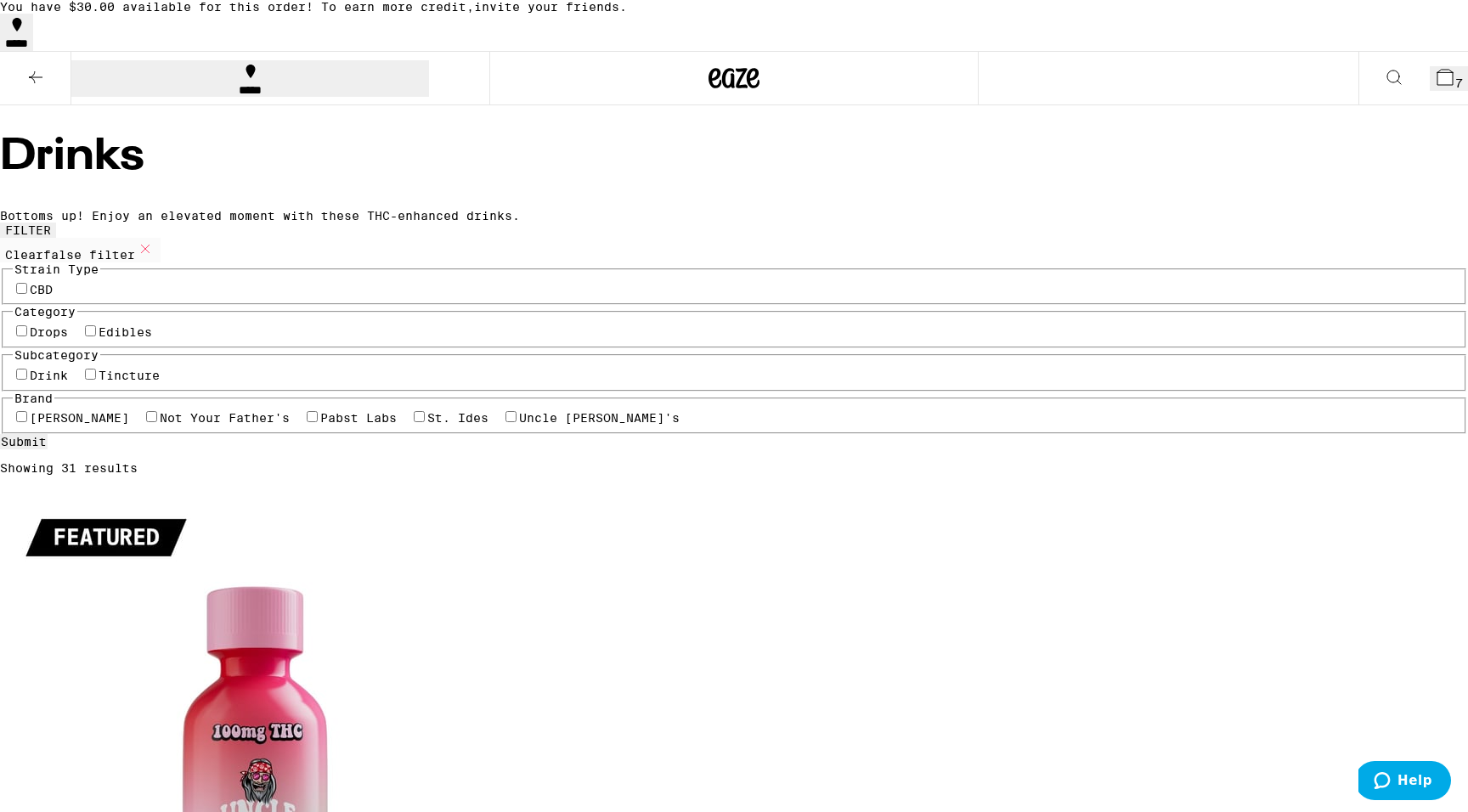
scroll to position [0, 0]
click at [39, 77] on icon at bounding box center [36, 77] width 20 height 20
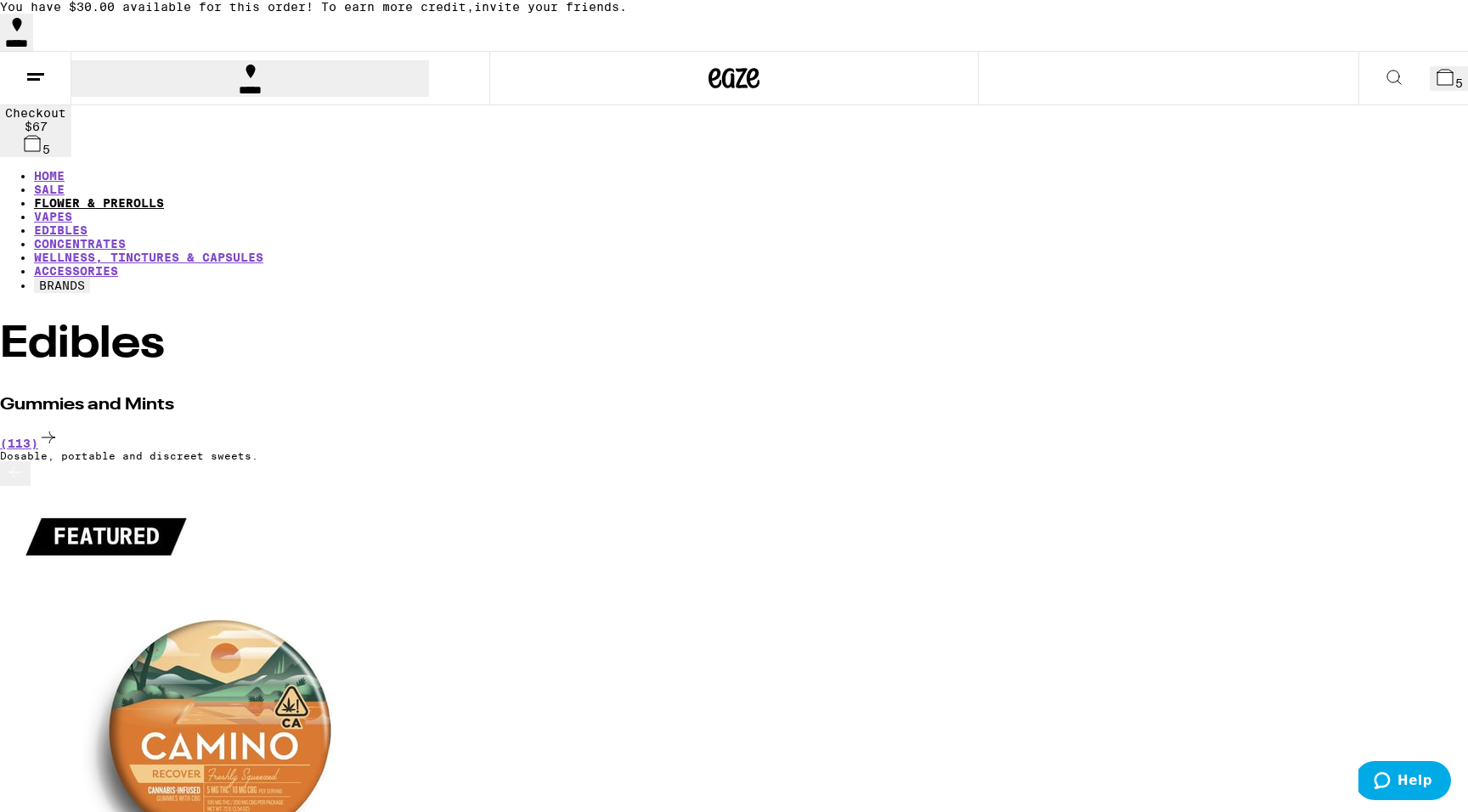
click at [164, 196] on link "FLOWER & PREROLLS" at bounding box center [98, 203] width 130 height 13
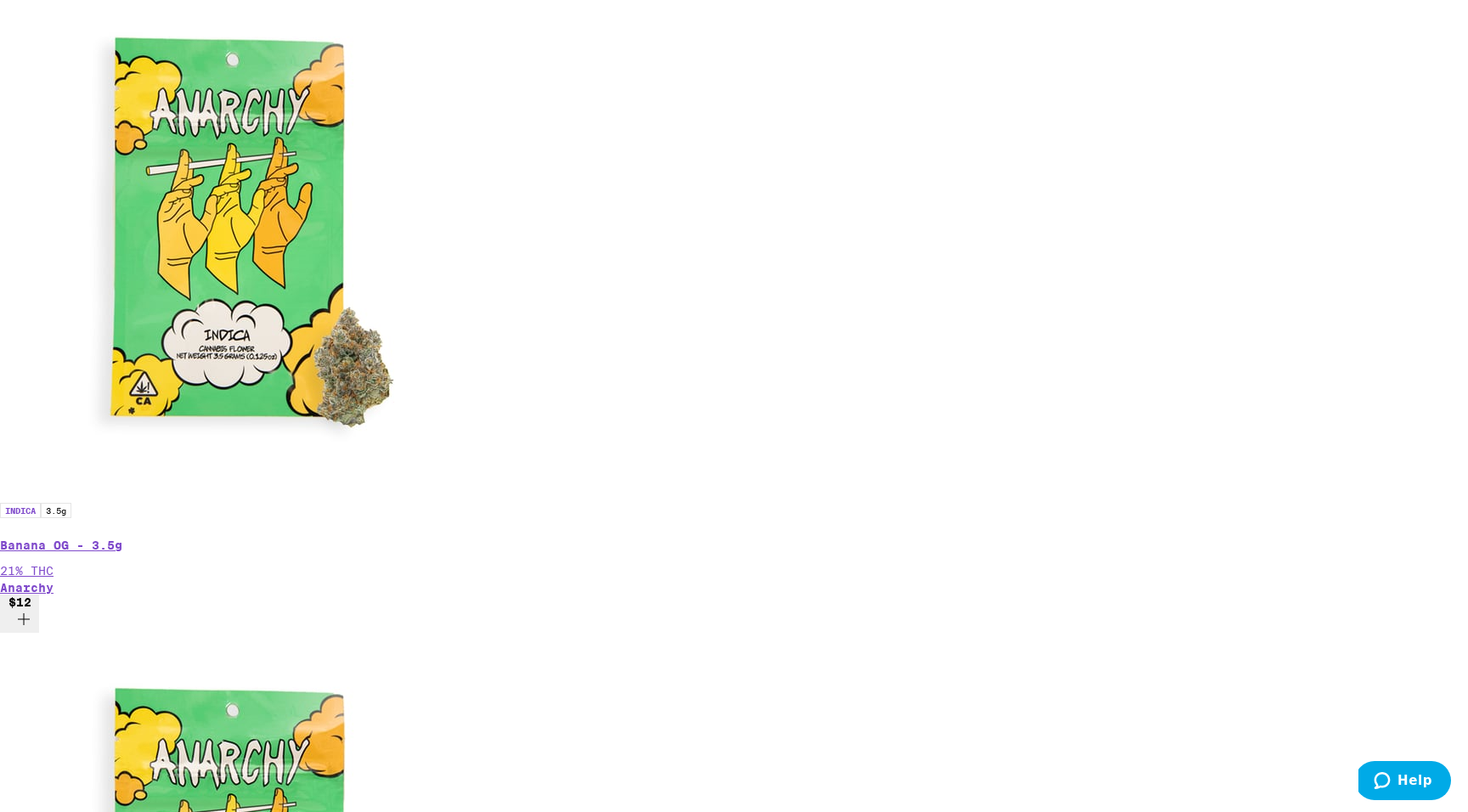
scroll to position [1165, 0]
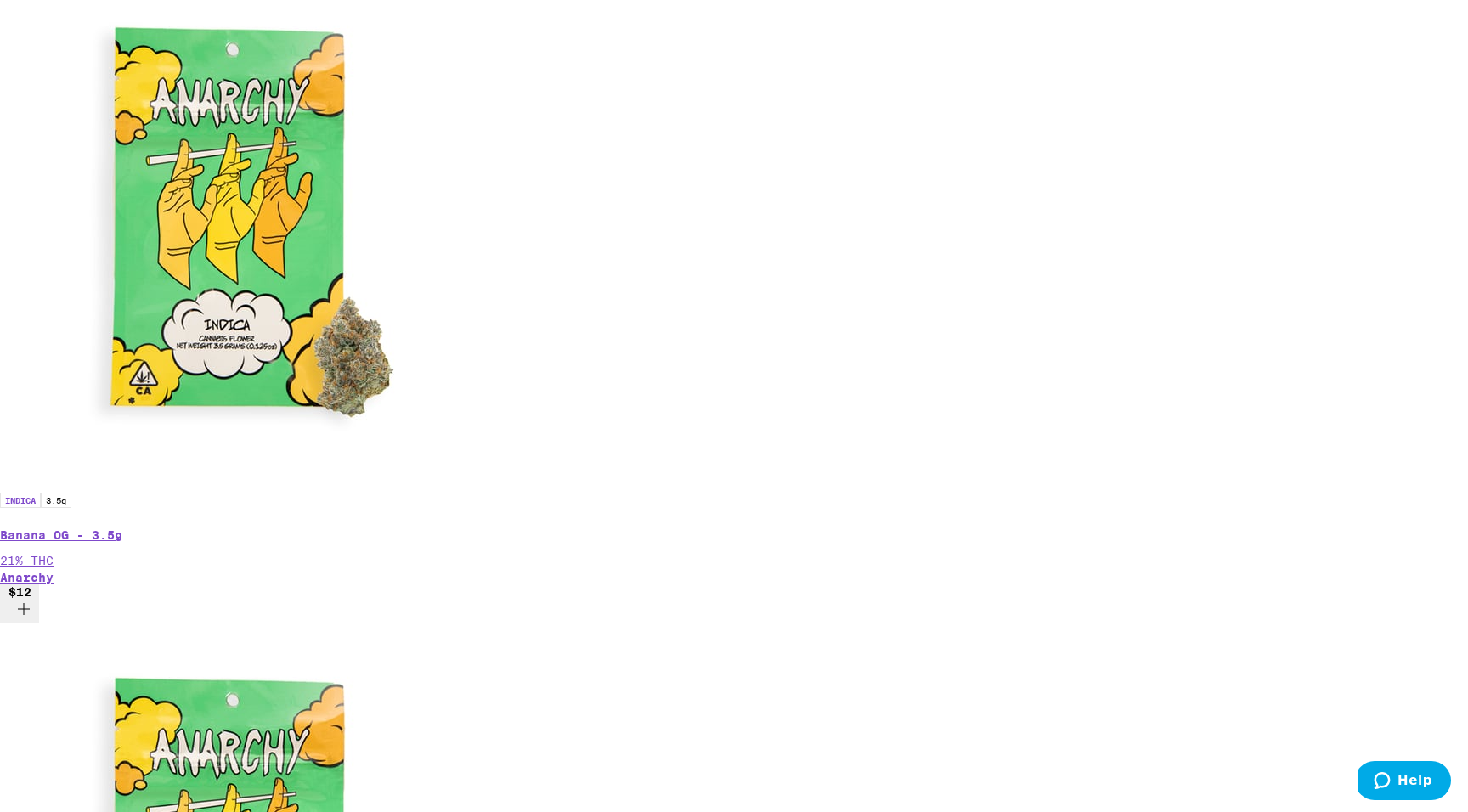
scroll to position [0, 3033]
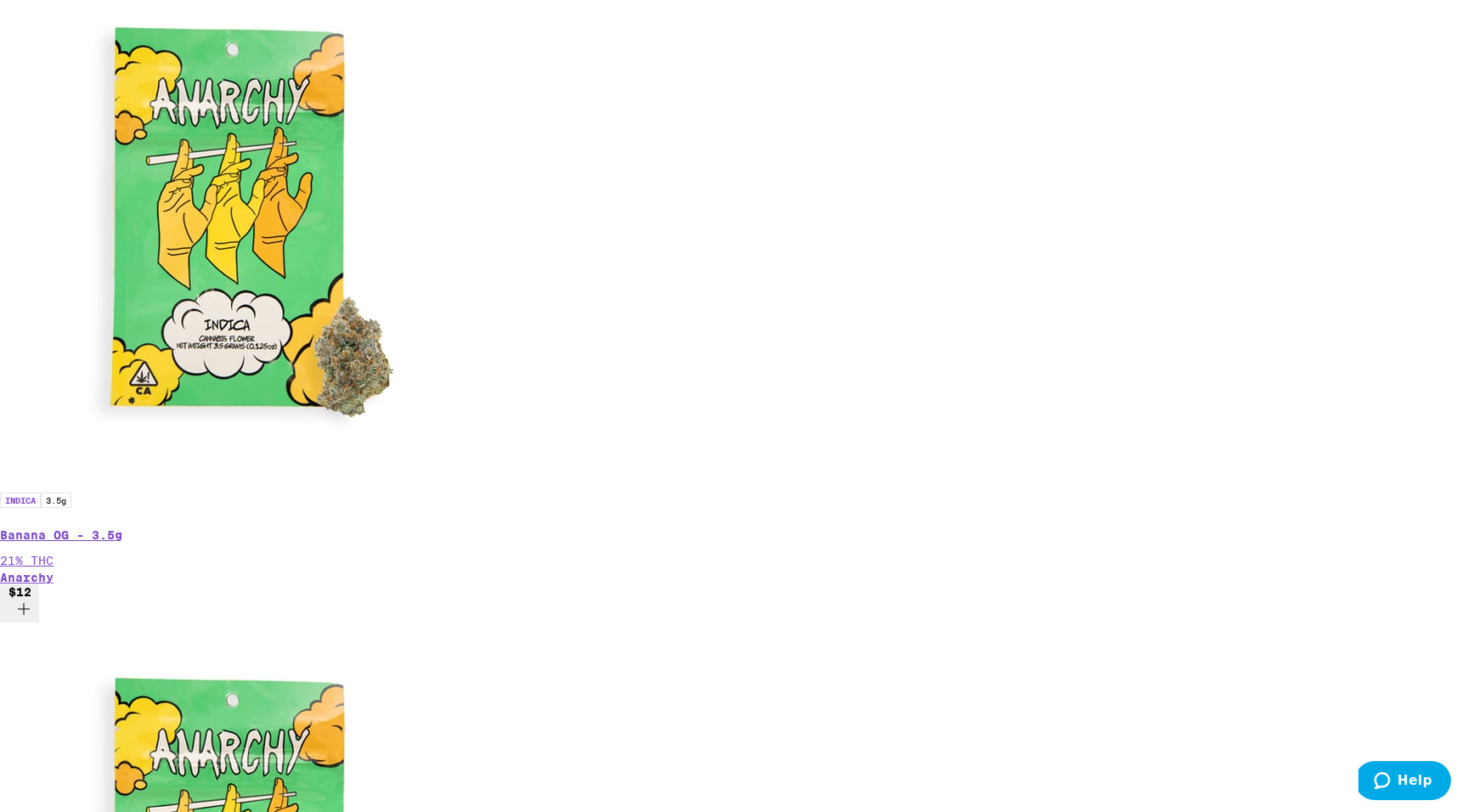
scroll to position [0, 4044]
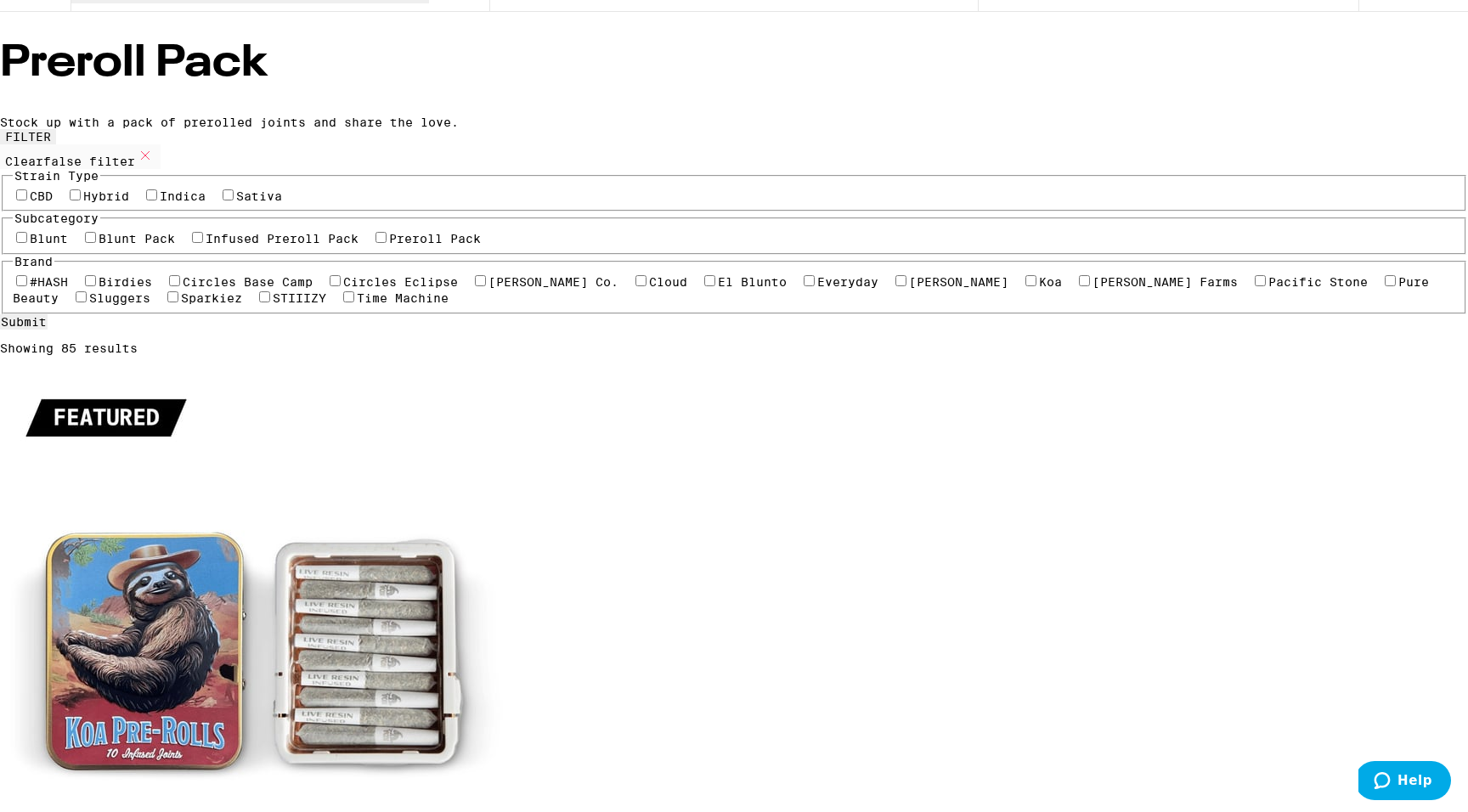
scroll to position [91, 0]
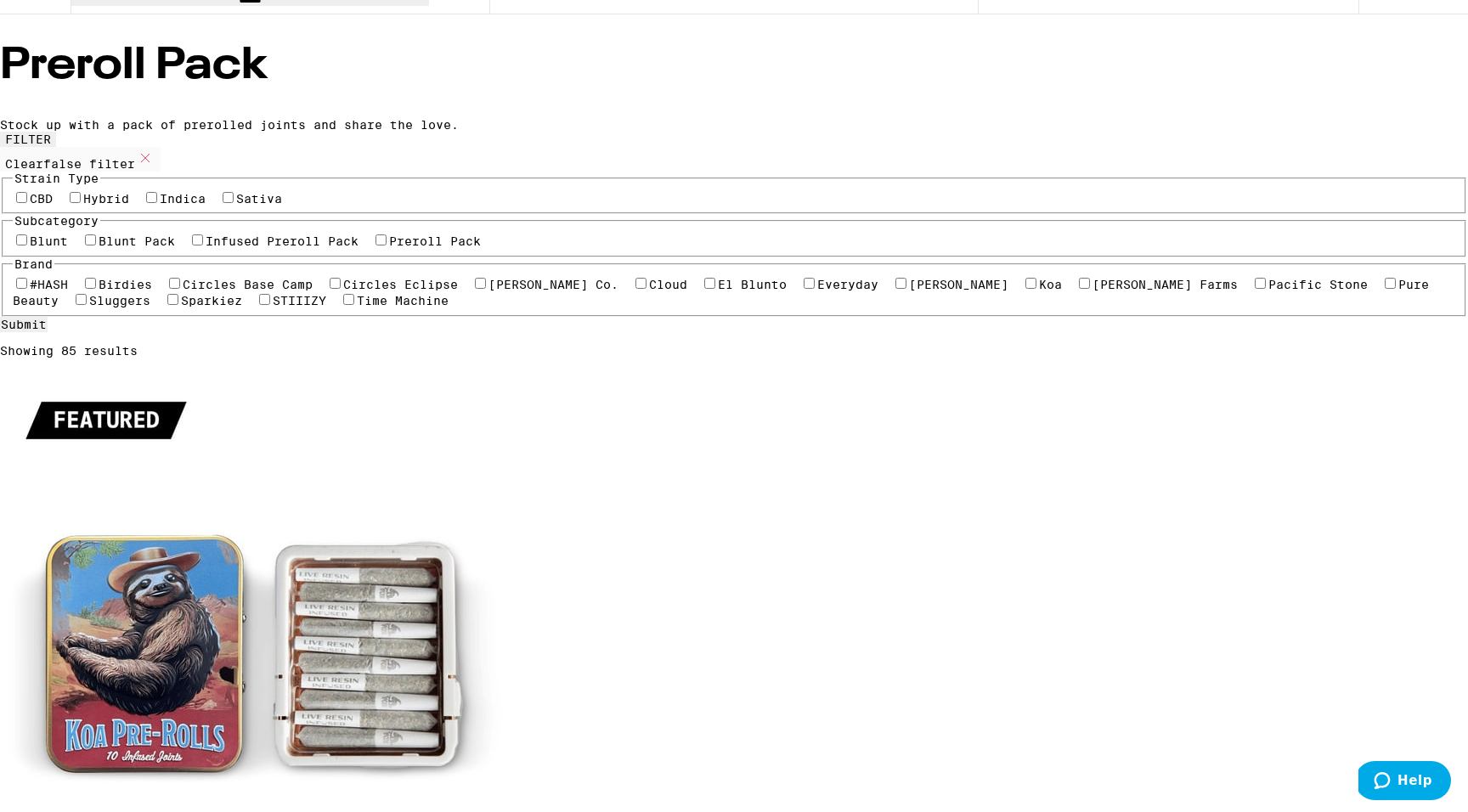
click at [129, 206] on label "Hybrid" at bounding box center [107, 199] width 46 height 13
click at [81, 203] on input "Hybrid" at bounding box center [74, 197] width 11 height 11
checkbox input "true"
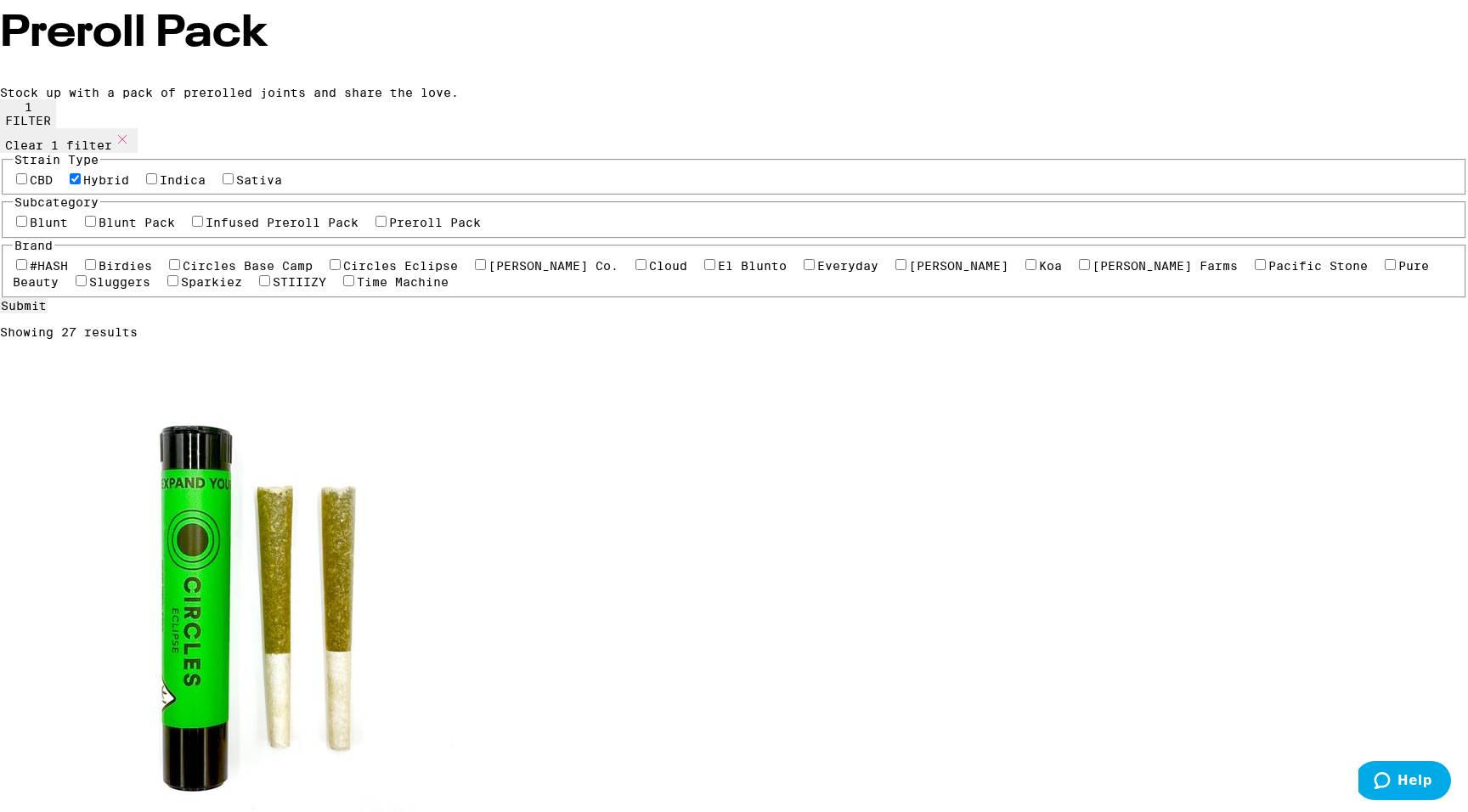
scroll to position [123, 0]
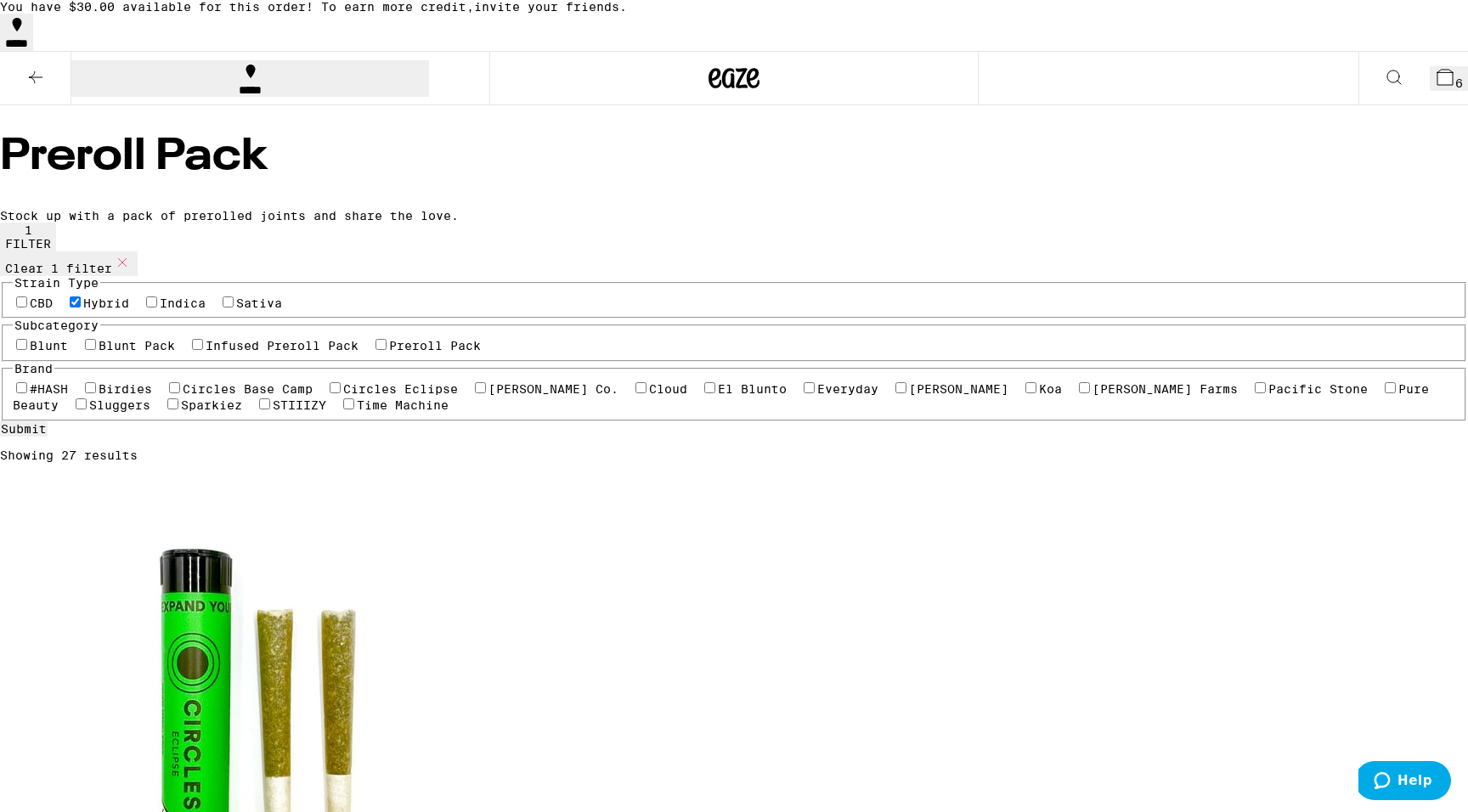
scroll to position [0, 0]
click at [40, 67] on button at bounding box center [36, 79] width 71 height 54
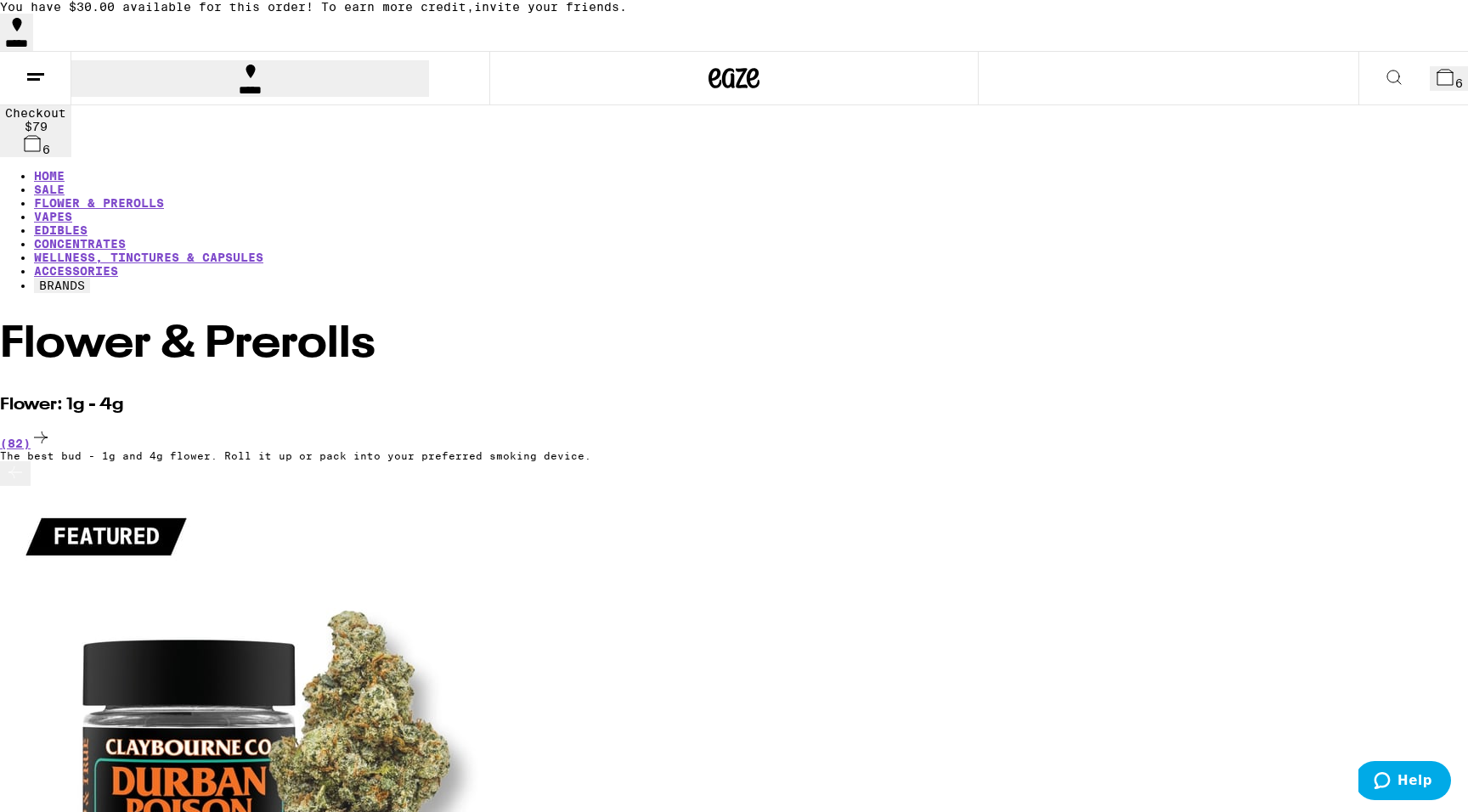
click at [1440, 72] on icon at bounding box center [1445, 77] width 20 height 20
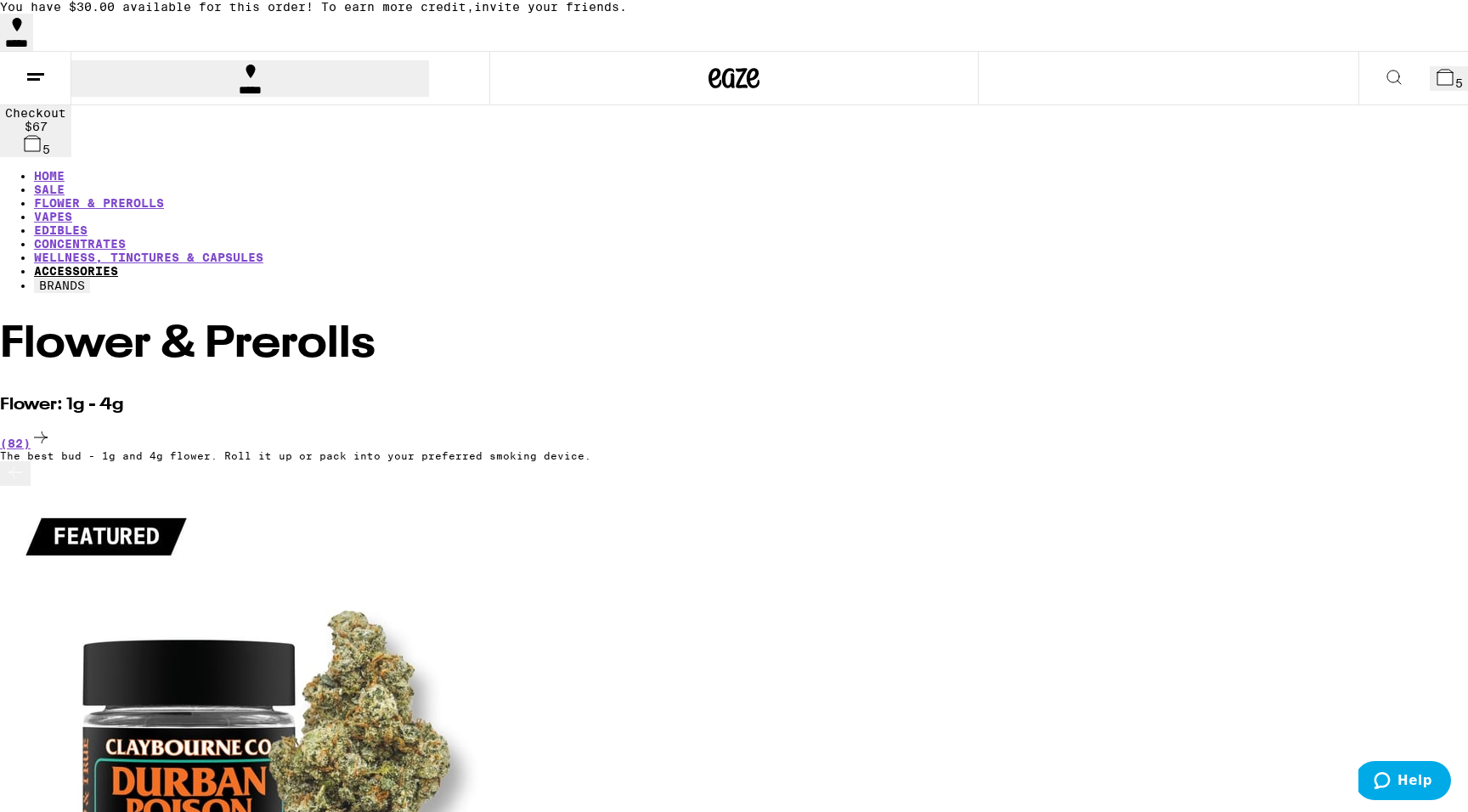
click at [118, 264] on link "ACCESSORIES" at bounding box center [75, 271] width 84 height 13
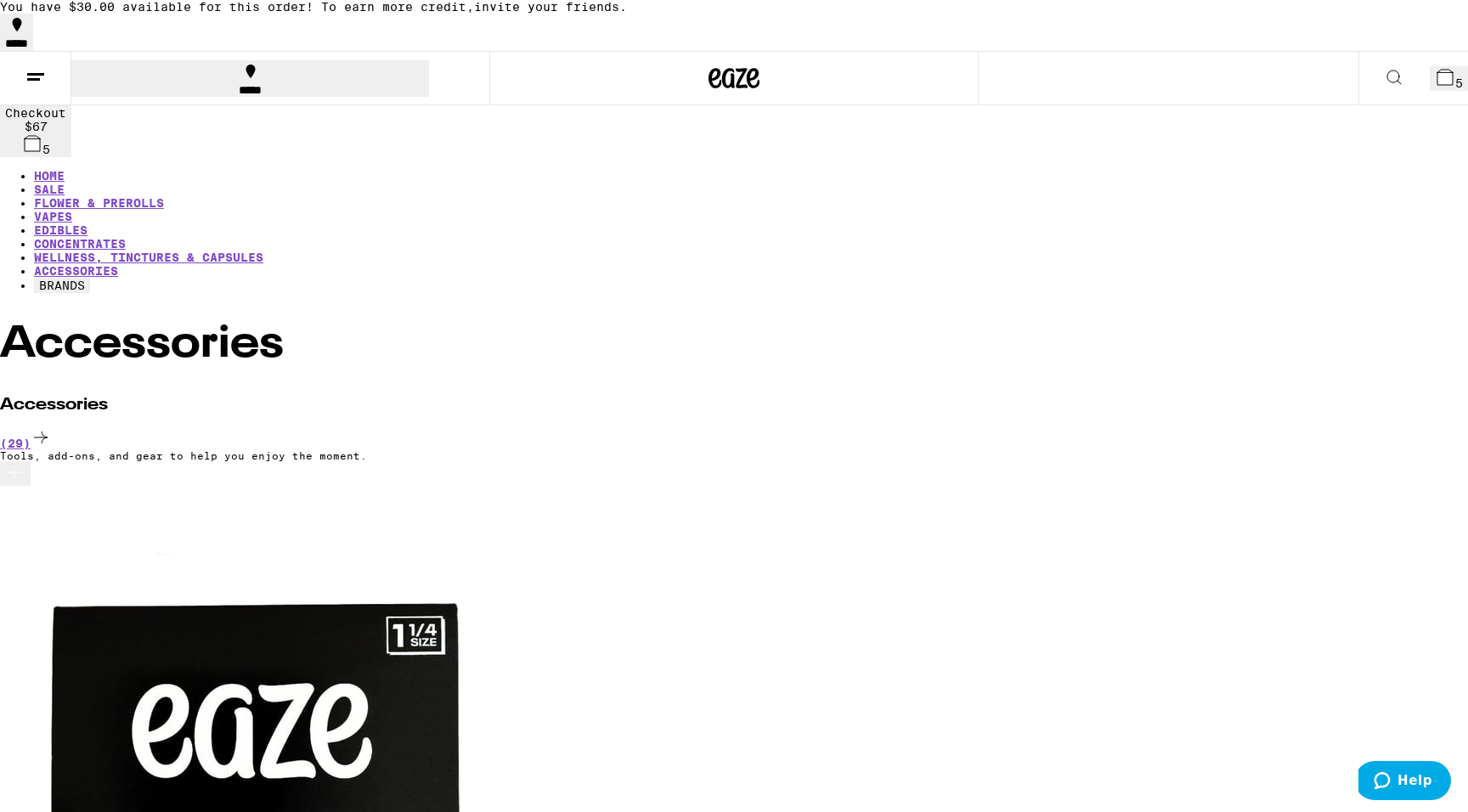
scroll to position [24, 0]
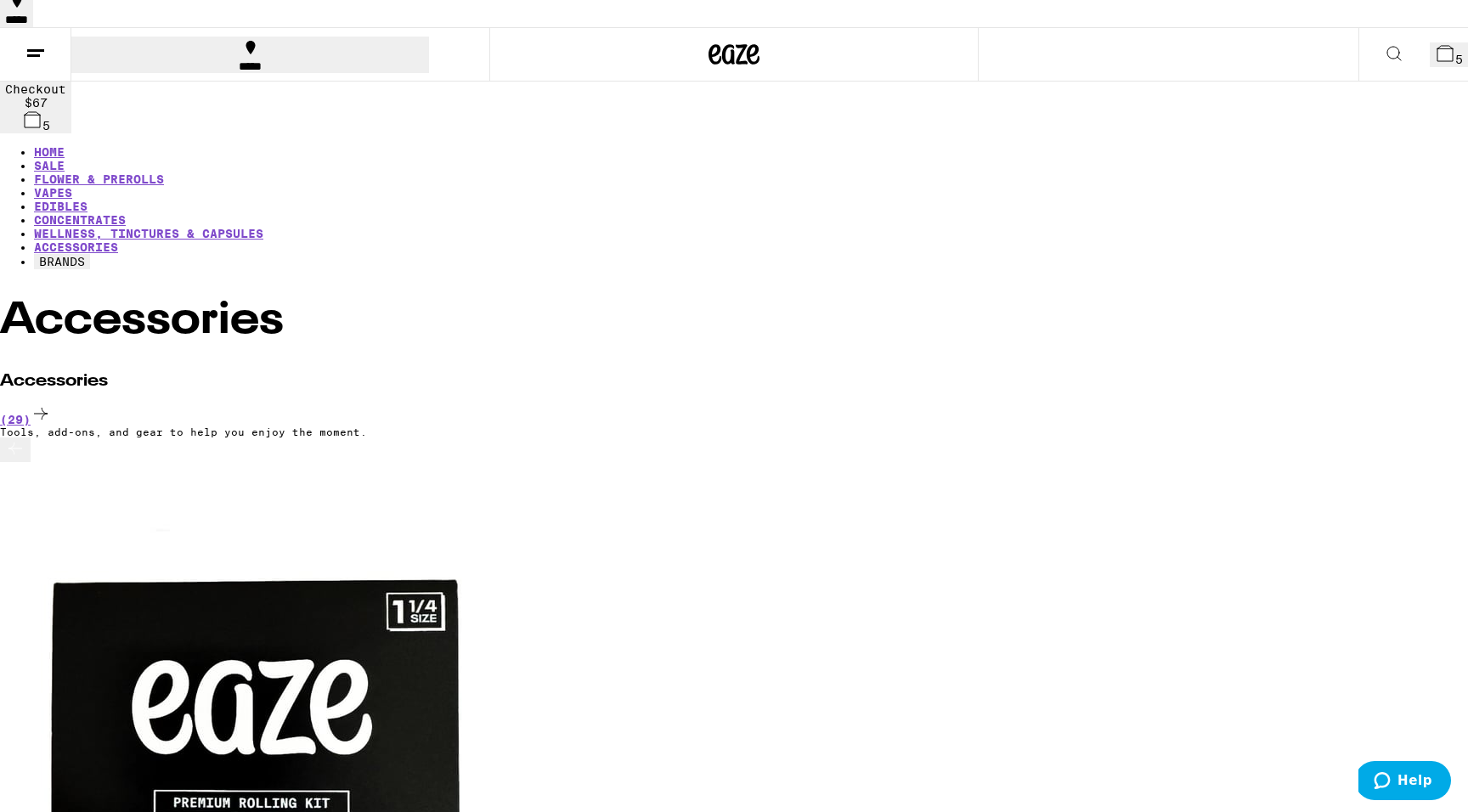
scroll to position [0, 3033]
click at [1292, 404] on div "(29)" at bounding box center [734, 415] width 1468 height 23
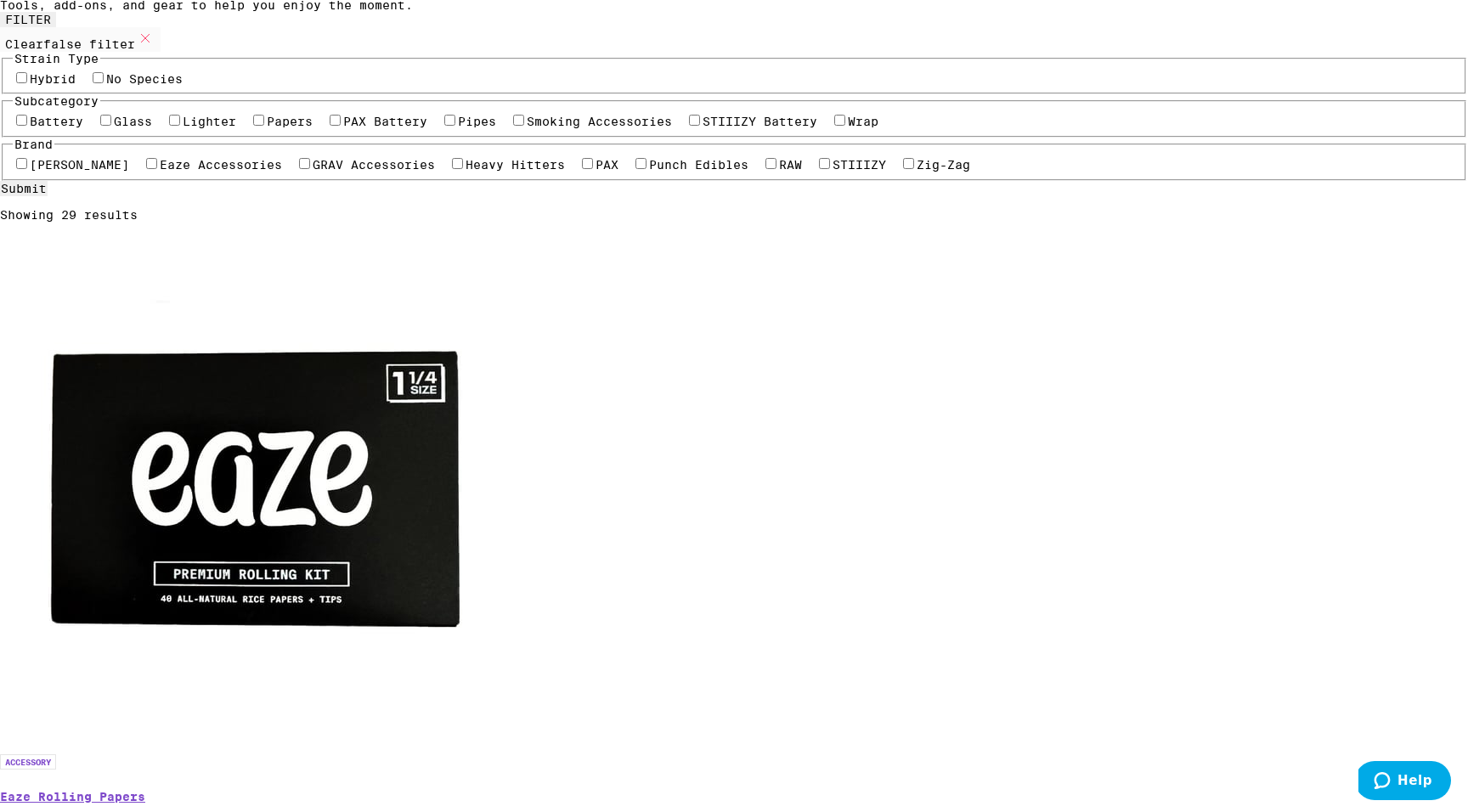
scroll to position [214, 0]
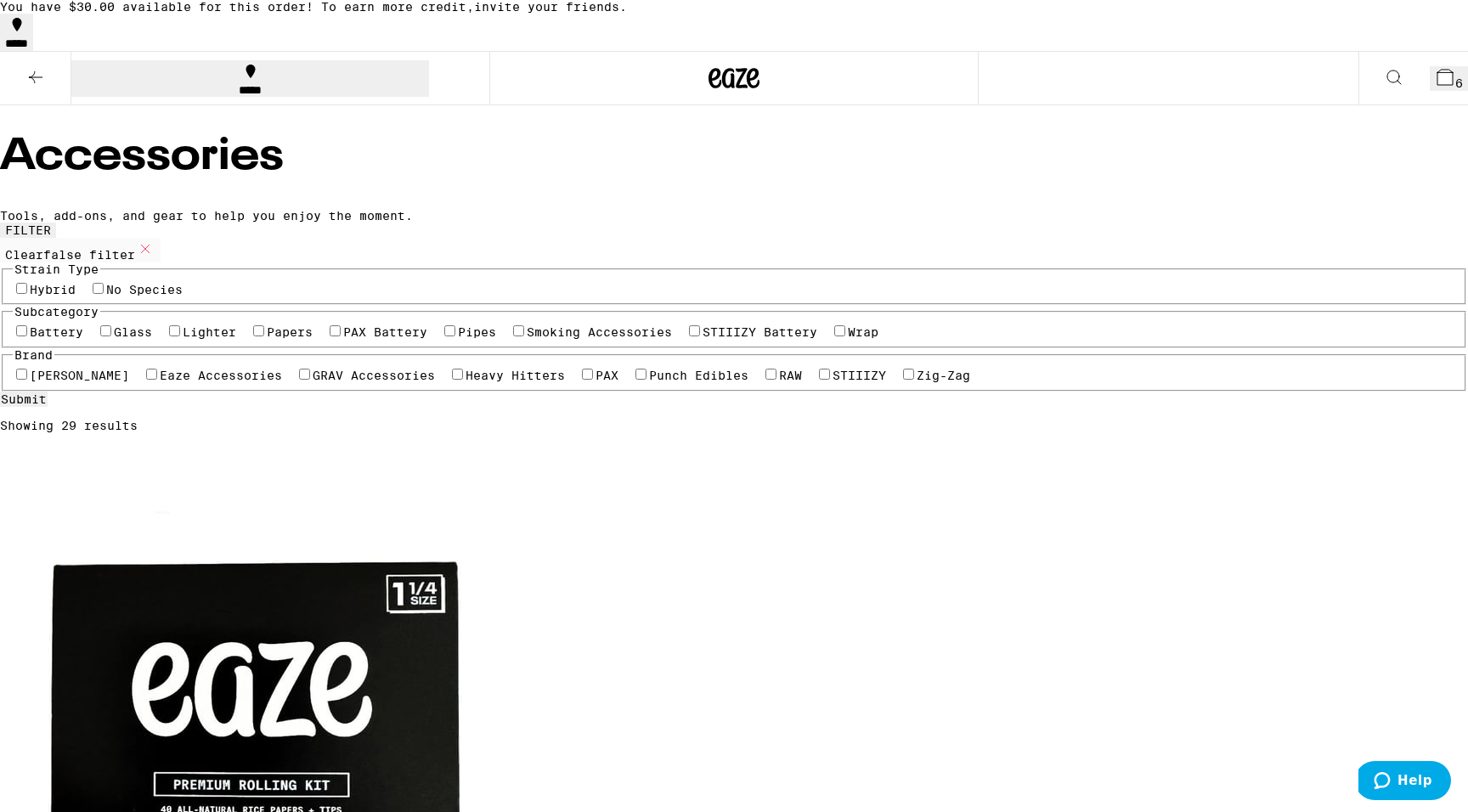
click at [1430, 91] on button "6" at bounding box center [1449, 79] width 38 height 25
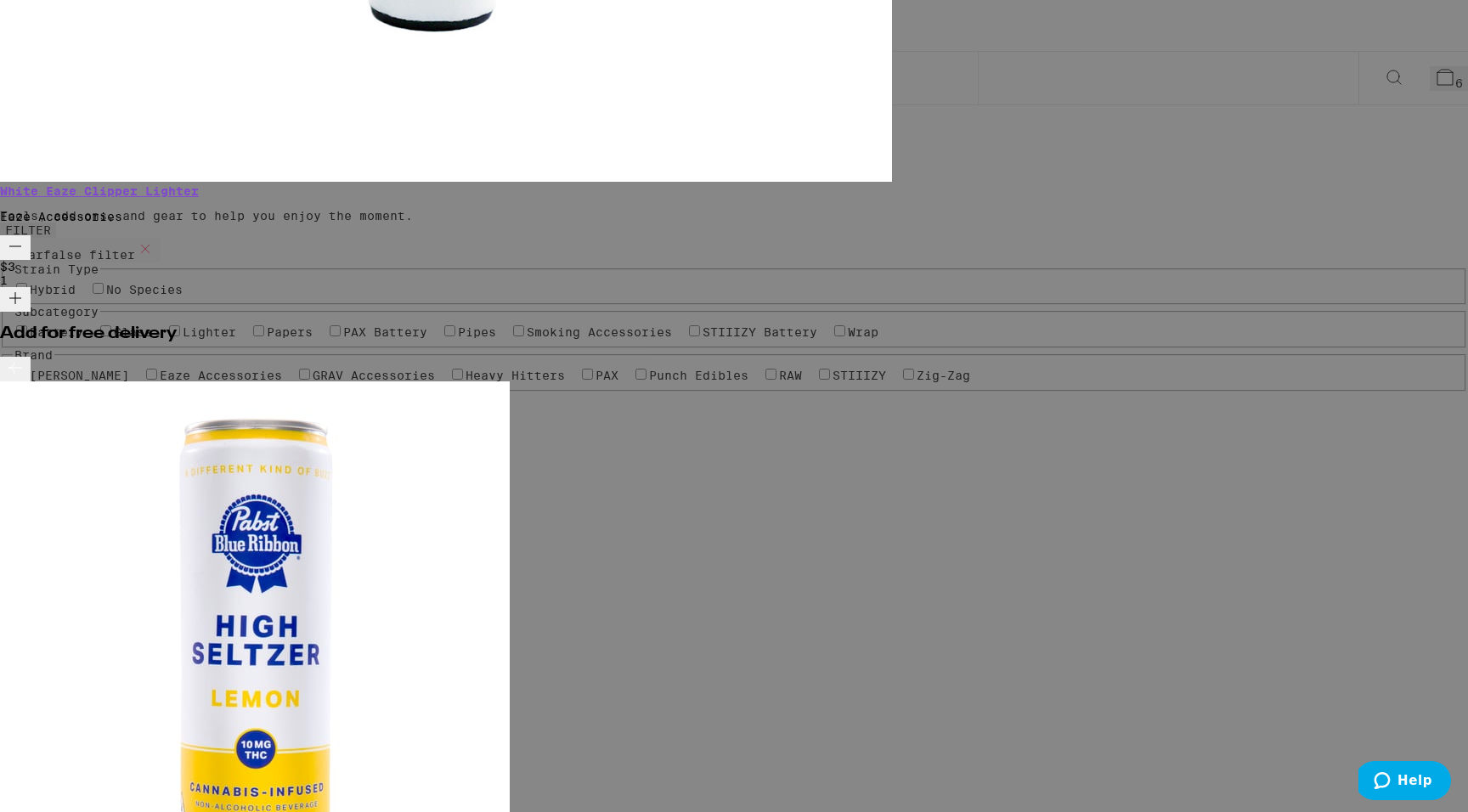
scroll to position [283, 0]
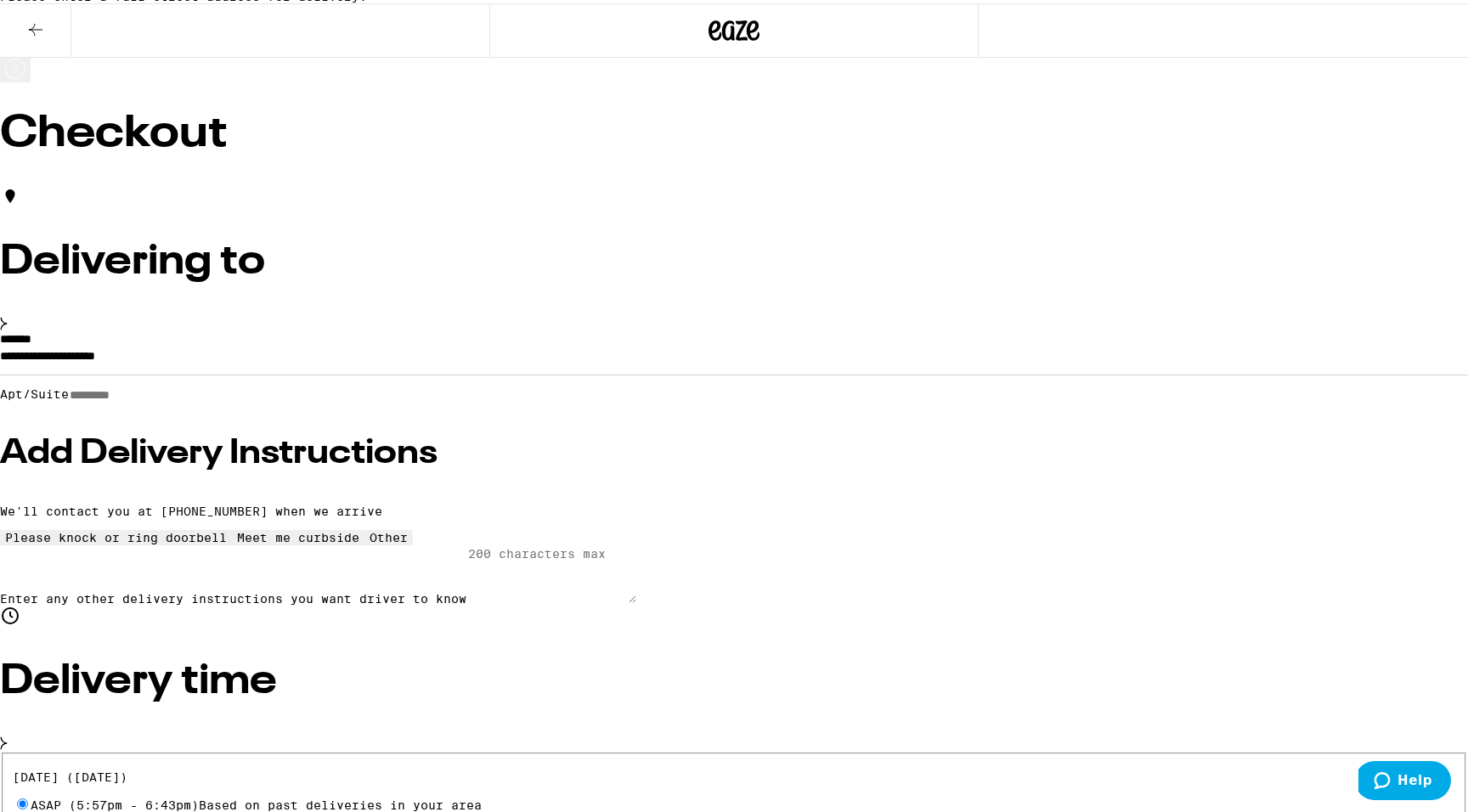
scroll to position [12, 0]
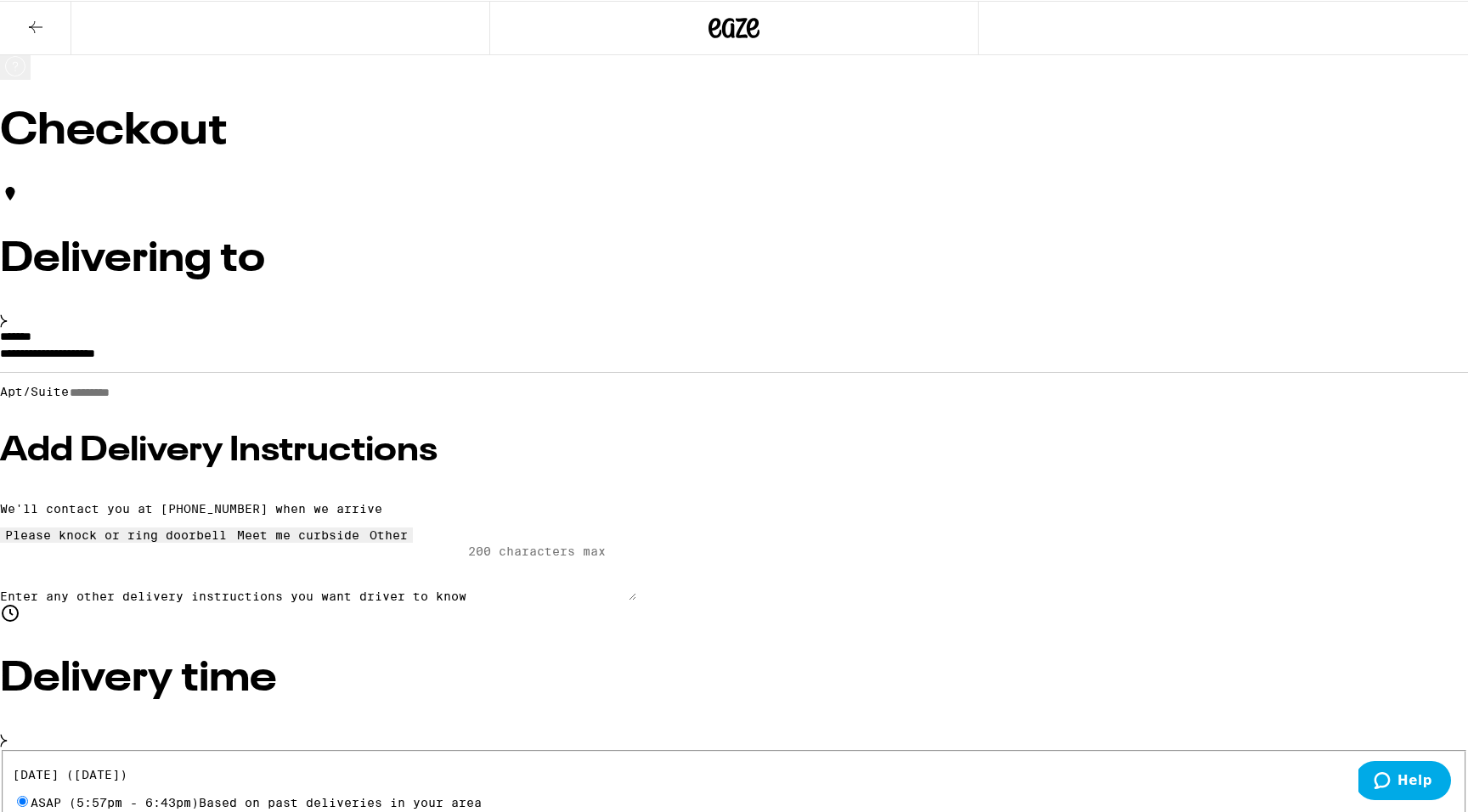
click at [189, 400] on input "Apt/Suite" at bounding box center [129, 392] width 120 height 14
type input "*****"
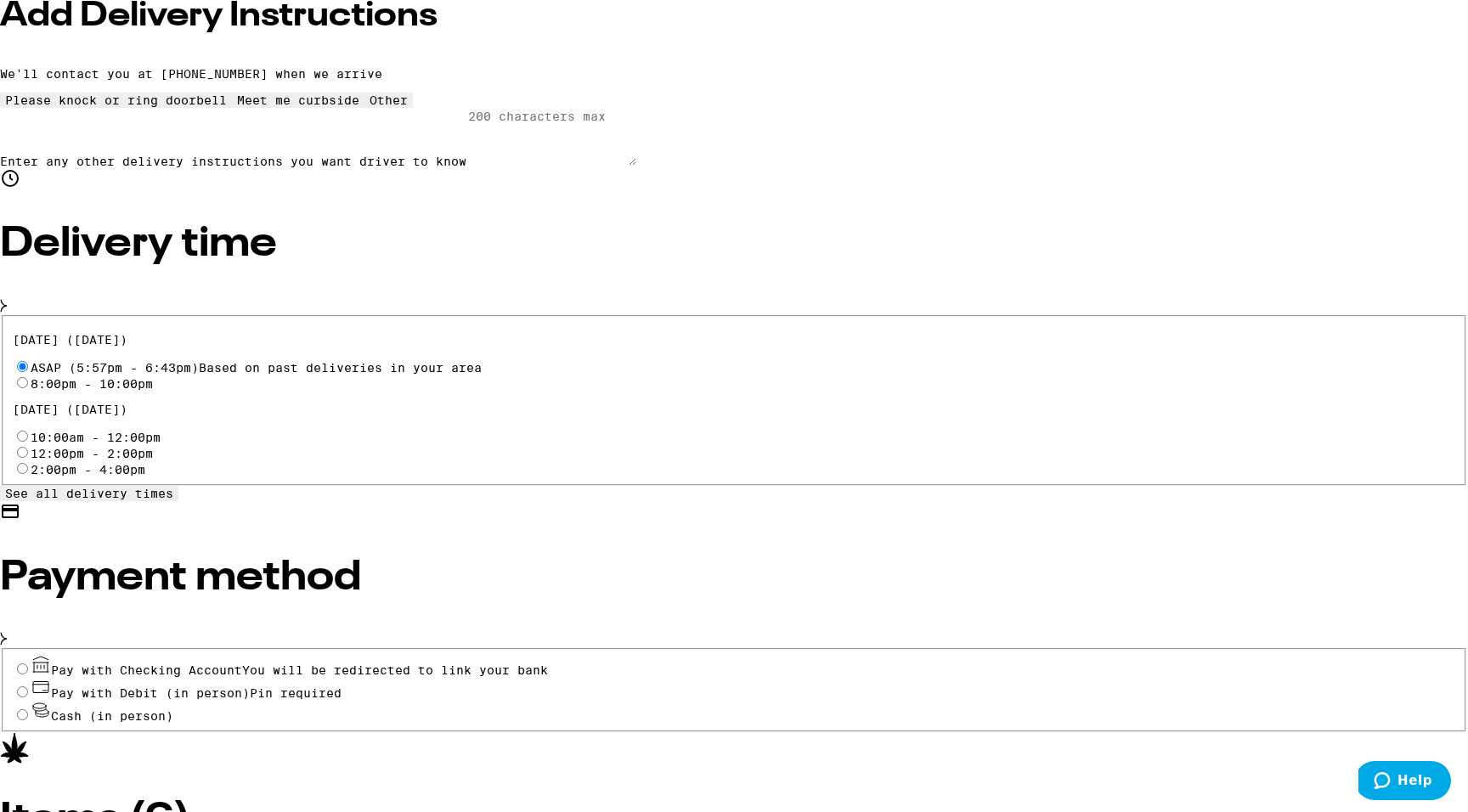
scroll to position [552, 0]
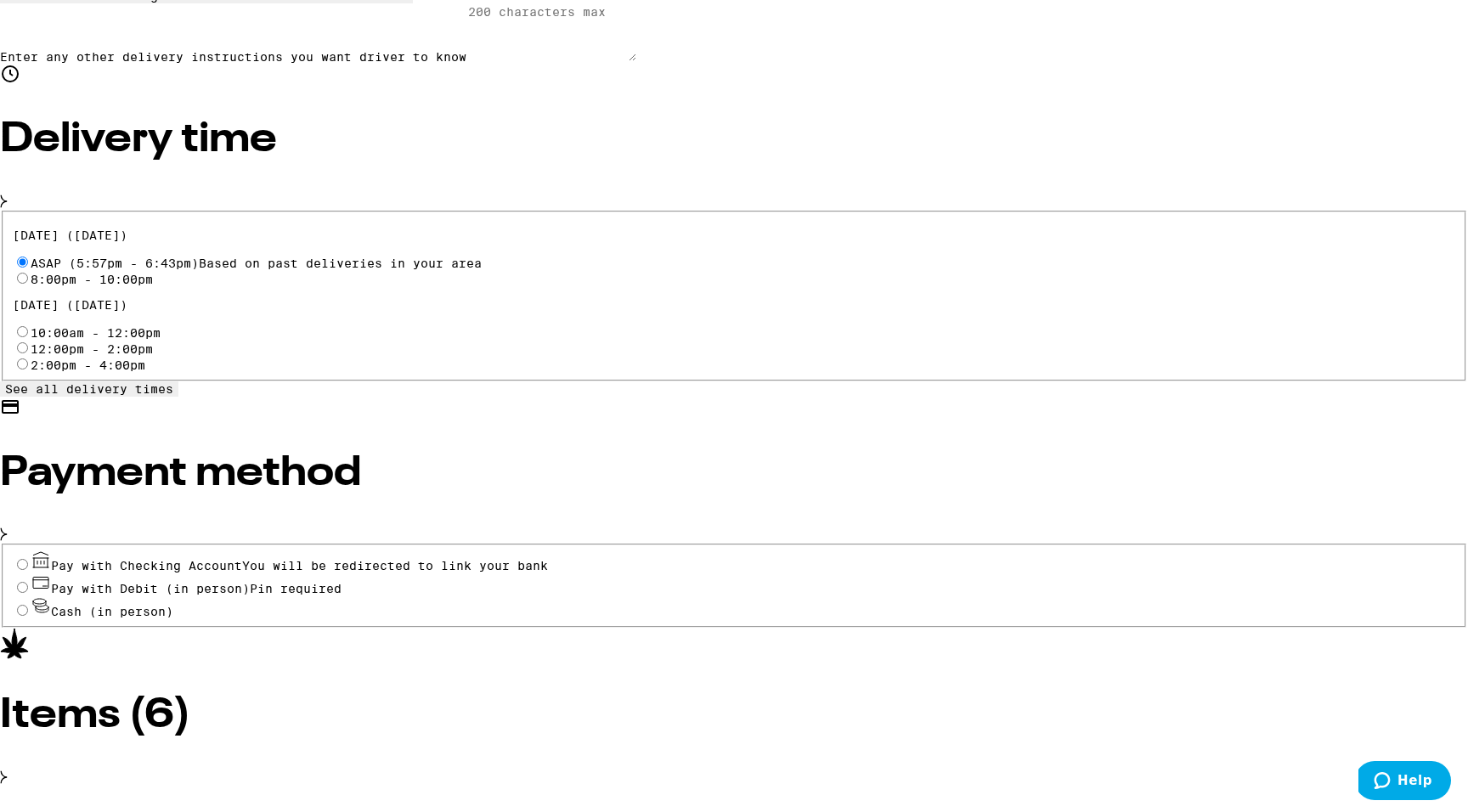
click at [250, 581] on span "Pay with Debit (in person)" at bounding box center [150, 588] width 199 height 13
click at [28, 581] on input "Pay with Debit (in person) Pin required" at bounding box center [22, 586] width 11 height 11
click at [428, 559] on span "You will be redirected to link your bank" at bounding box center [395, 566] width 306 height 13
click at [28, 559] on input "Pay with Checking Account You will be redirected to link your bank" at bounding box center [22, 564] width 11 height 11
radio input "false"
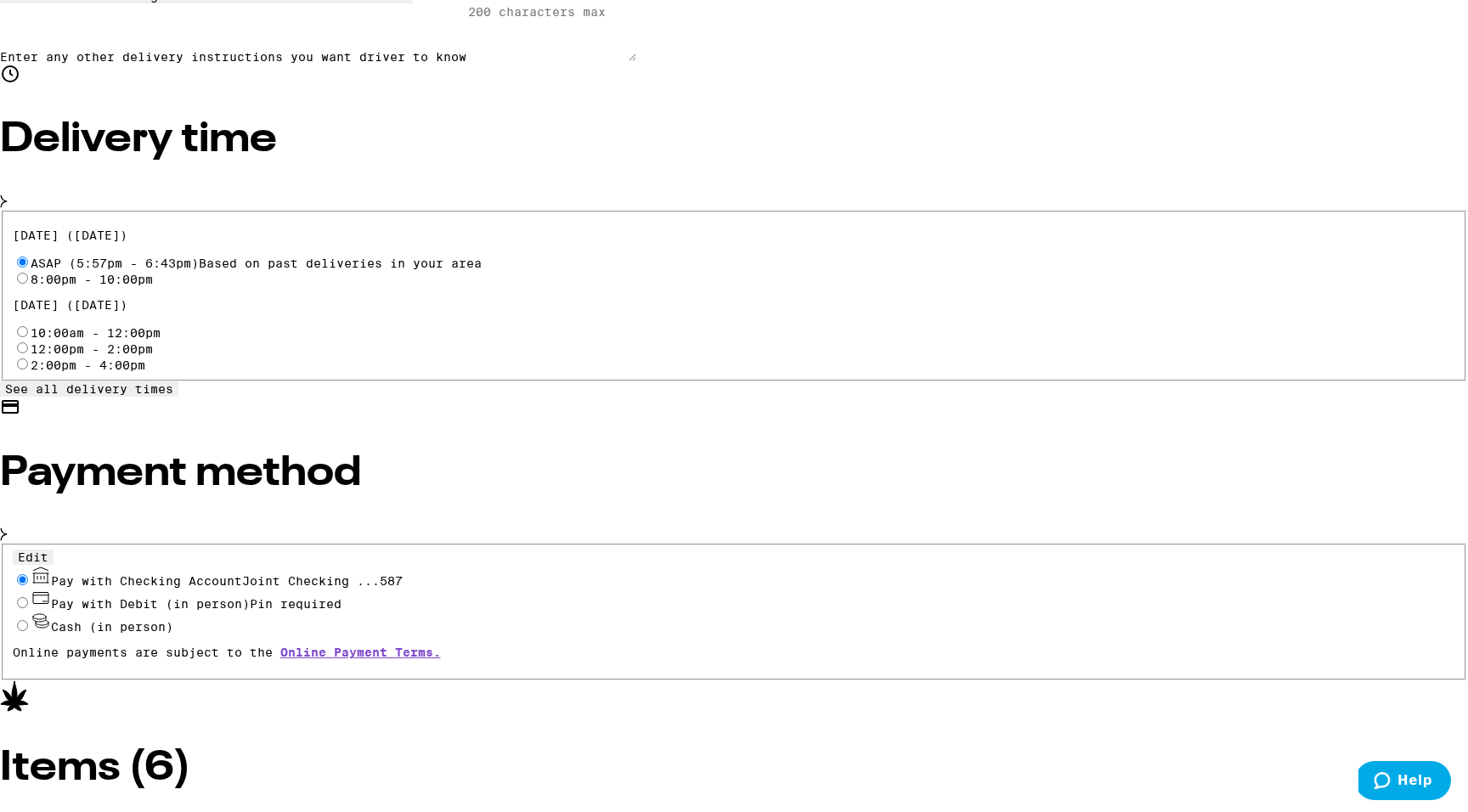
scroll to position [0, 0]
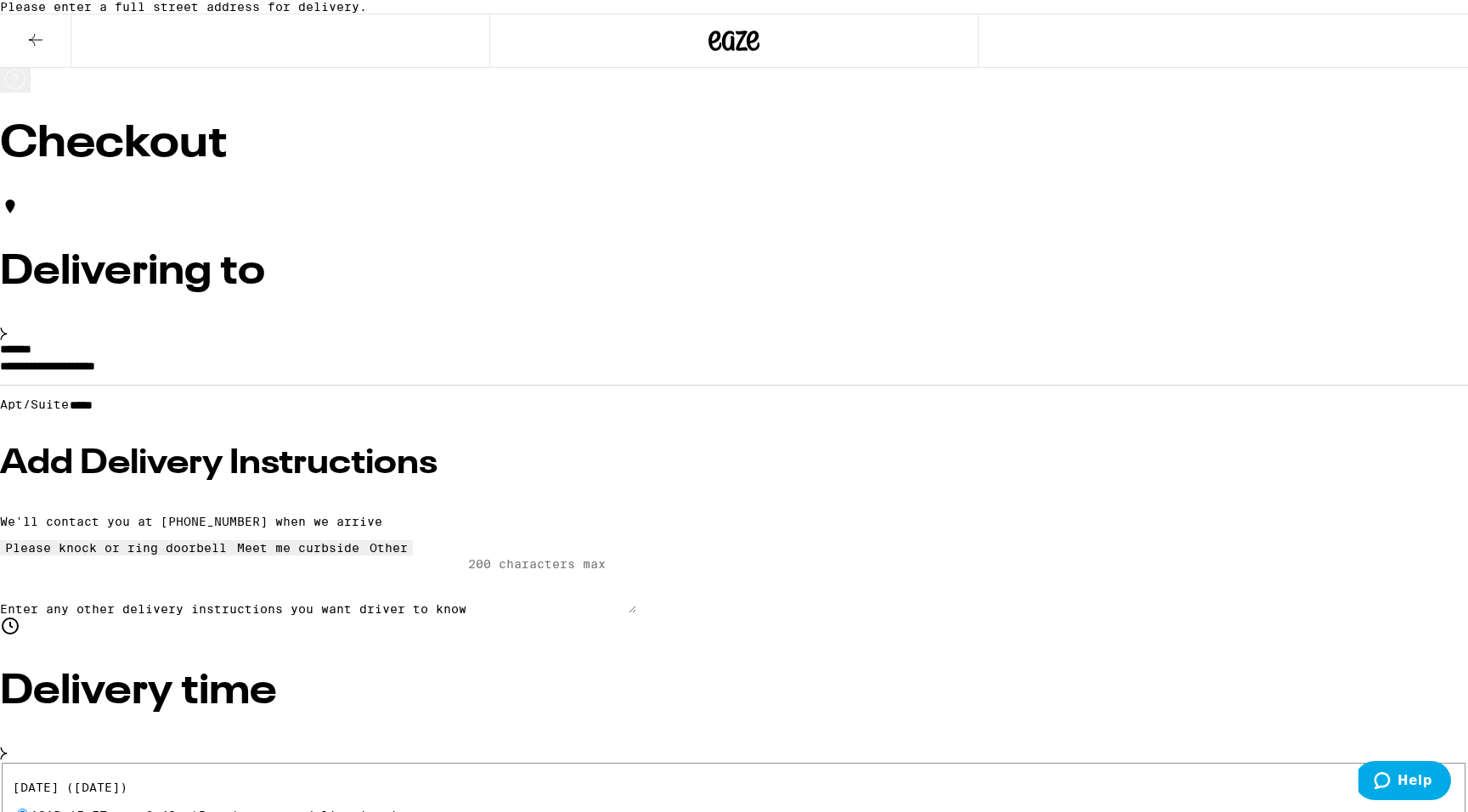
click at [189, 413] on input "*****" at bounding box center [129, 405] width 120 height 14
click at [508, 383] on input "**********" at bounding box center [734, 370] width 1468 height 29
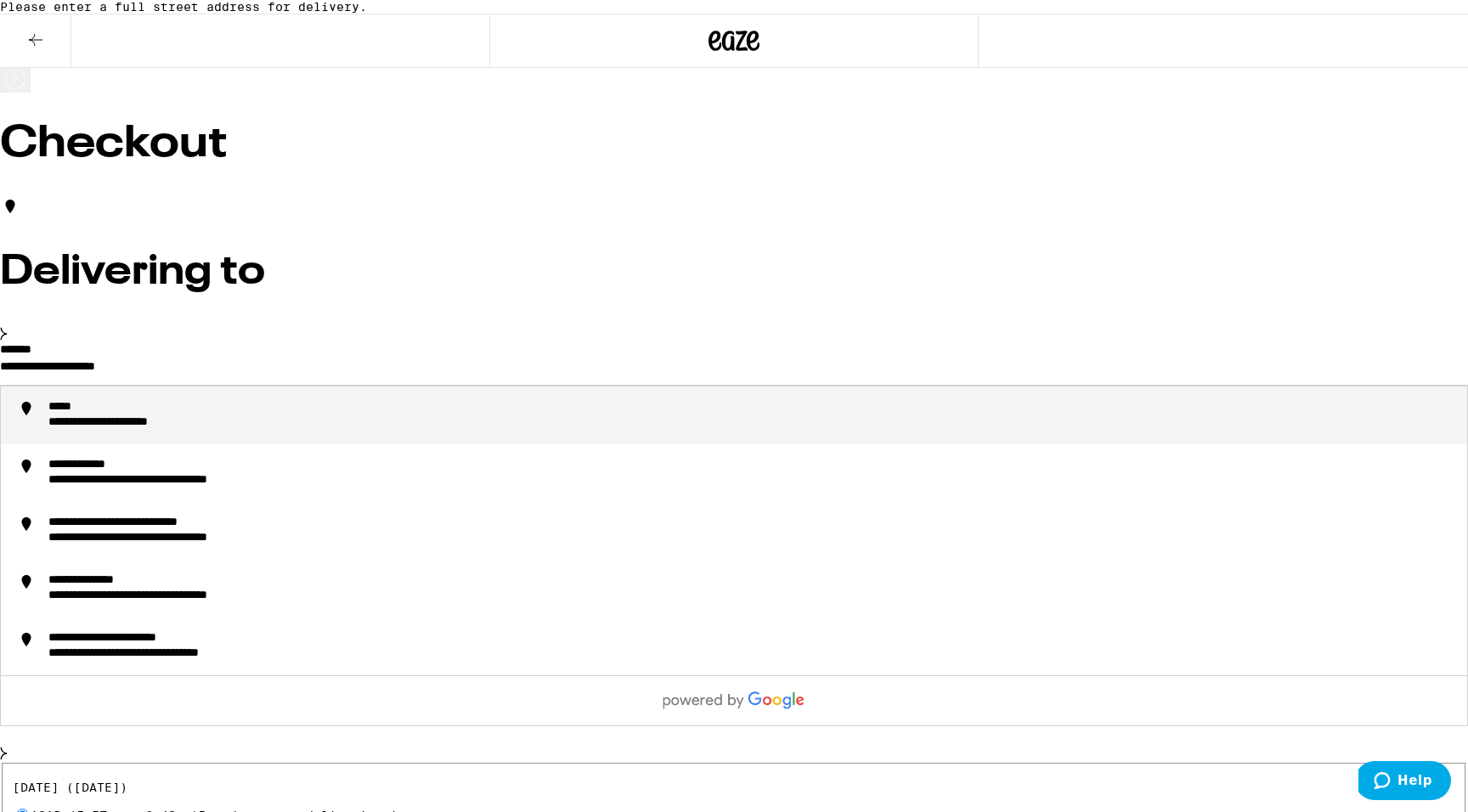
drag, startPoint x: 503, startPoint y: 385, endPoint x: 281, endPoint y: 325, distance: 230.0
click at [281, 325] on div "**********" at bounding box center [734, 406] width 1468 height 420
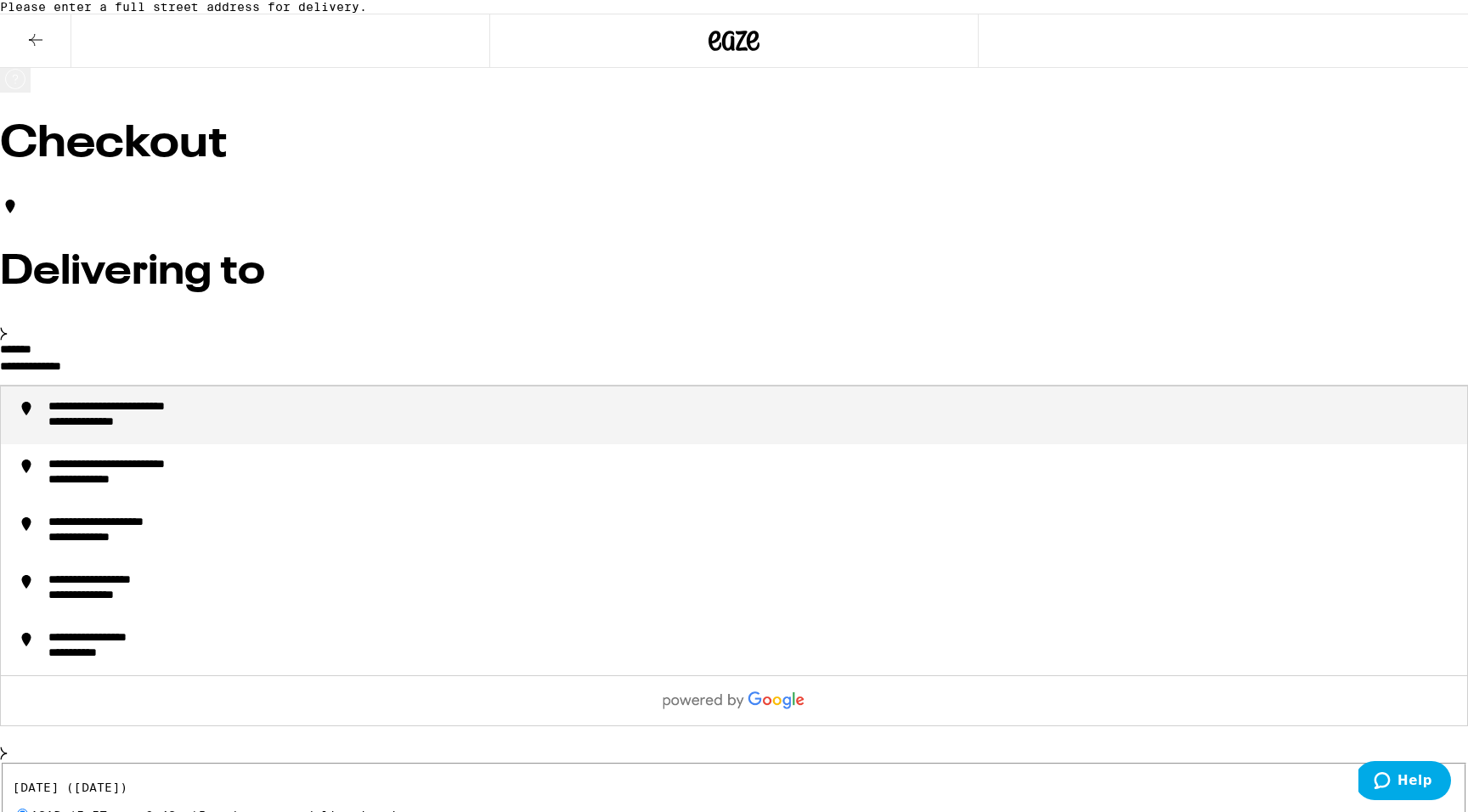
click at [346, 444] on li "**********" at bounding box center [734, 415] width 1466 height 58
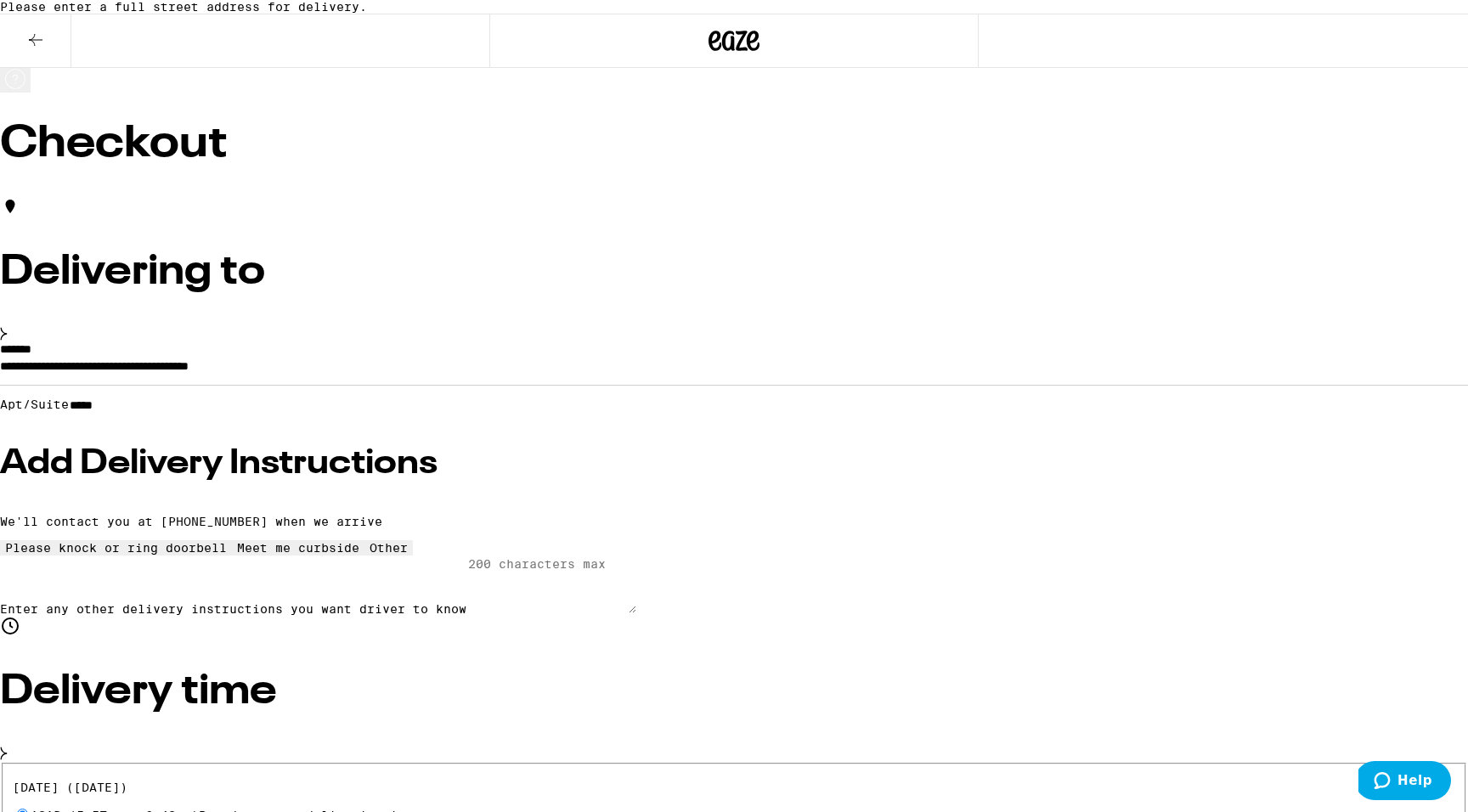
type input "**********"
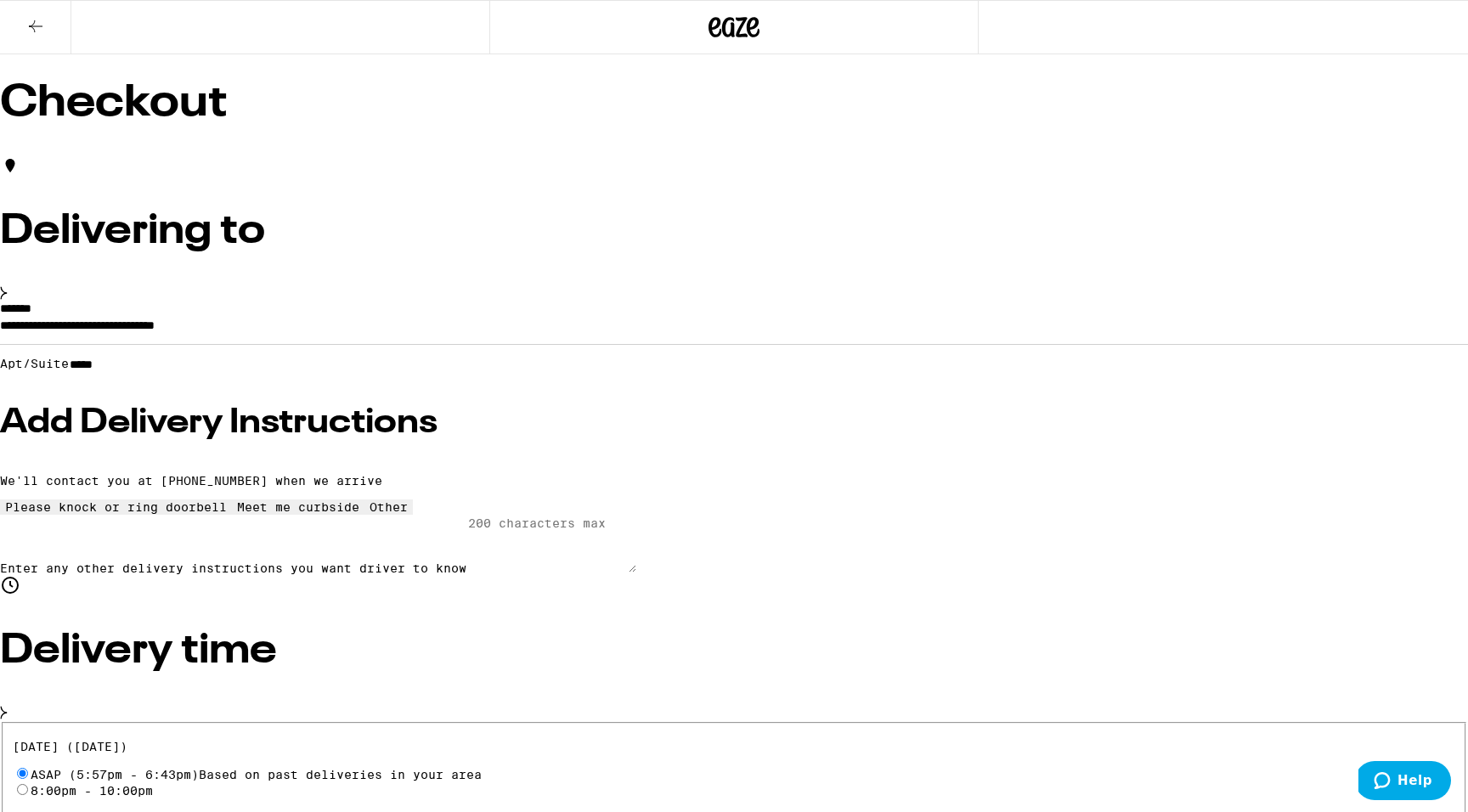
scroll to position [39, 0]
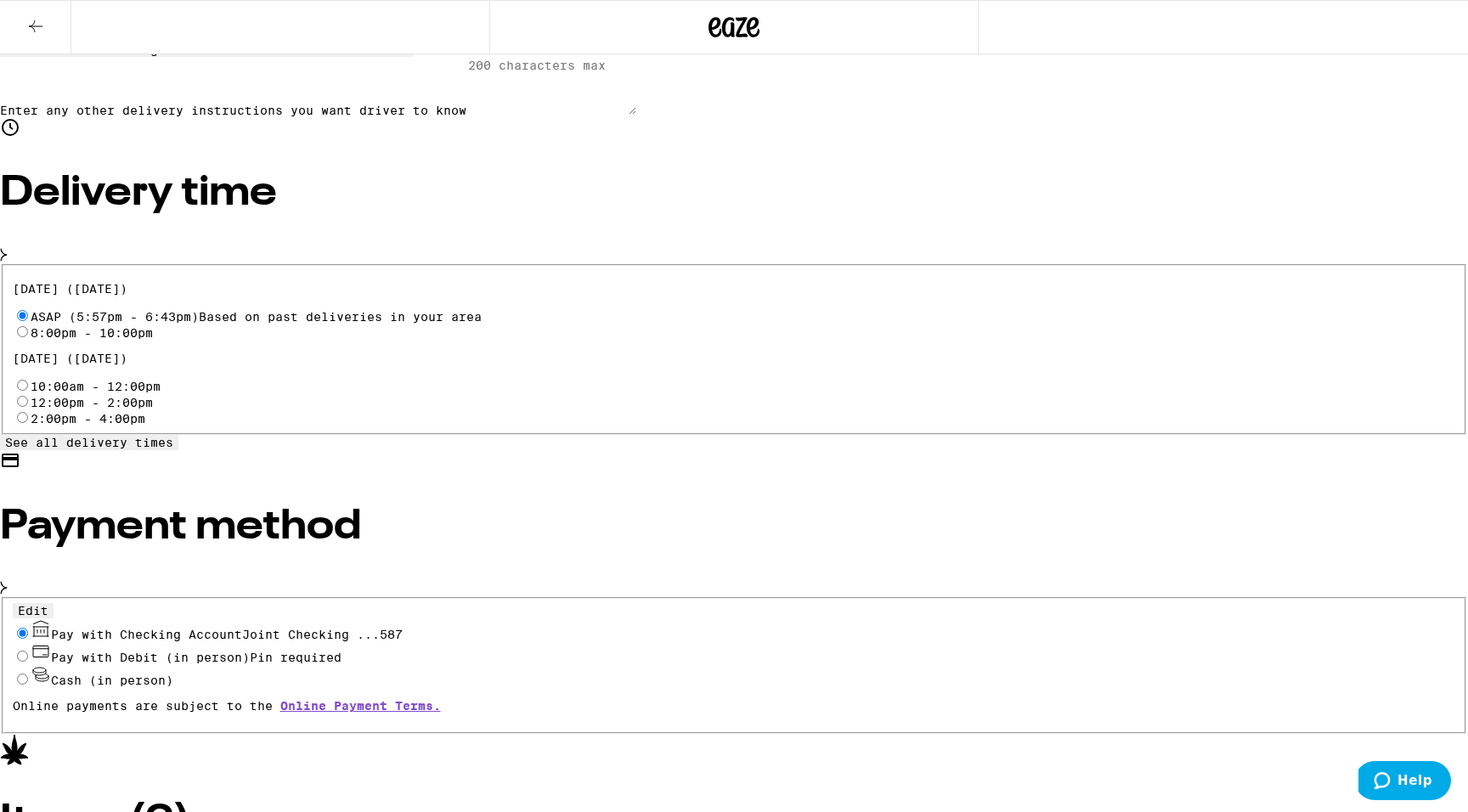
scroll to position [54, 0]
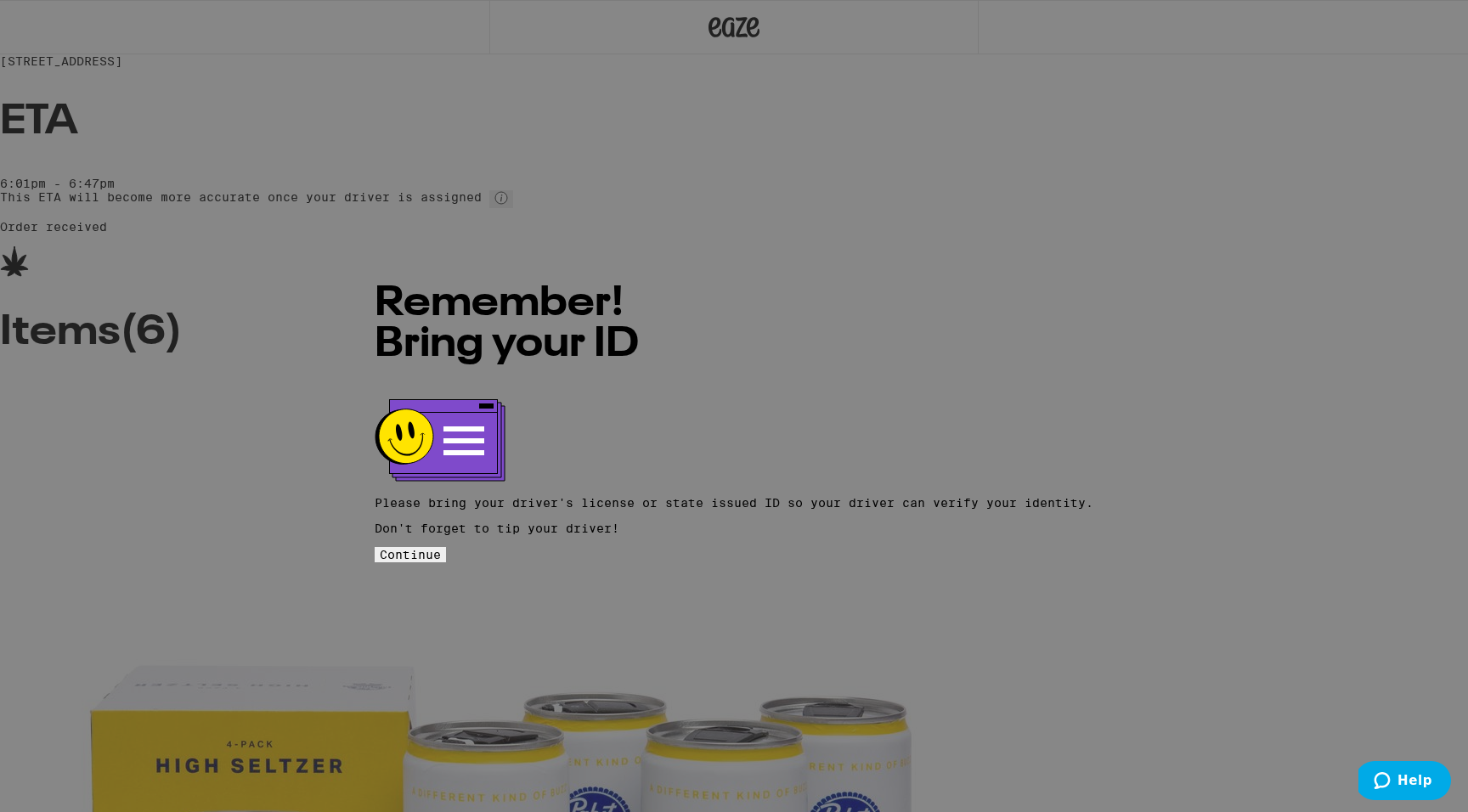
click at [441, 548] on span "Continue" at bounding box center [411, 554] width 62 height 13
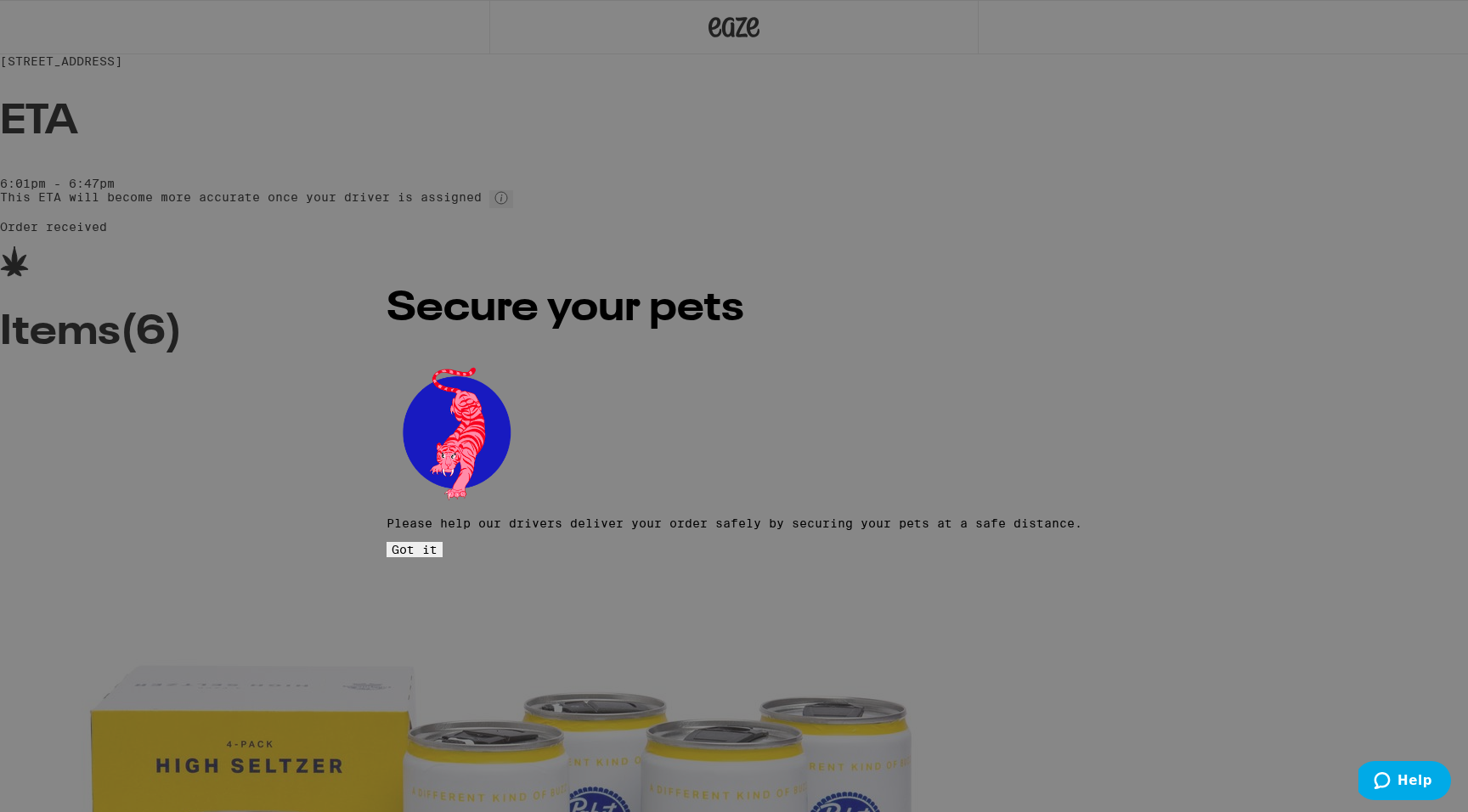
click at [437, 543] on span "Got it" at bounding box center [414, 550] width 46 height 13
